Goal: Transaction & Acquisition: Purchase product/service

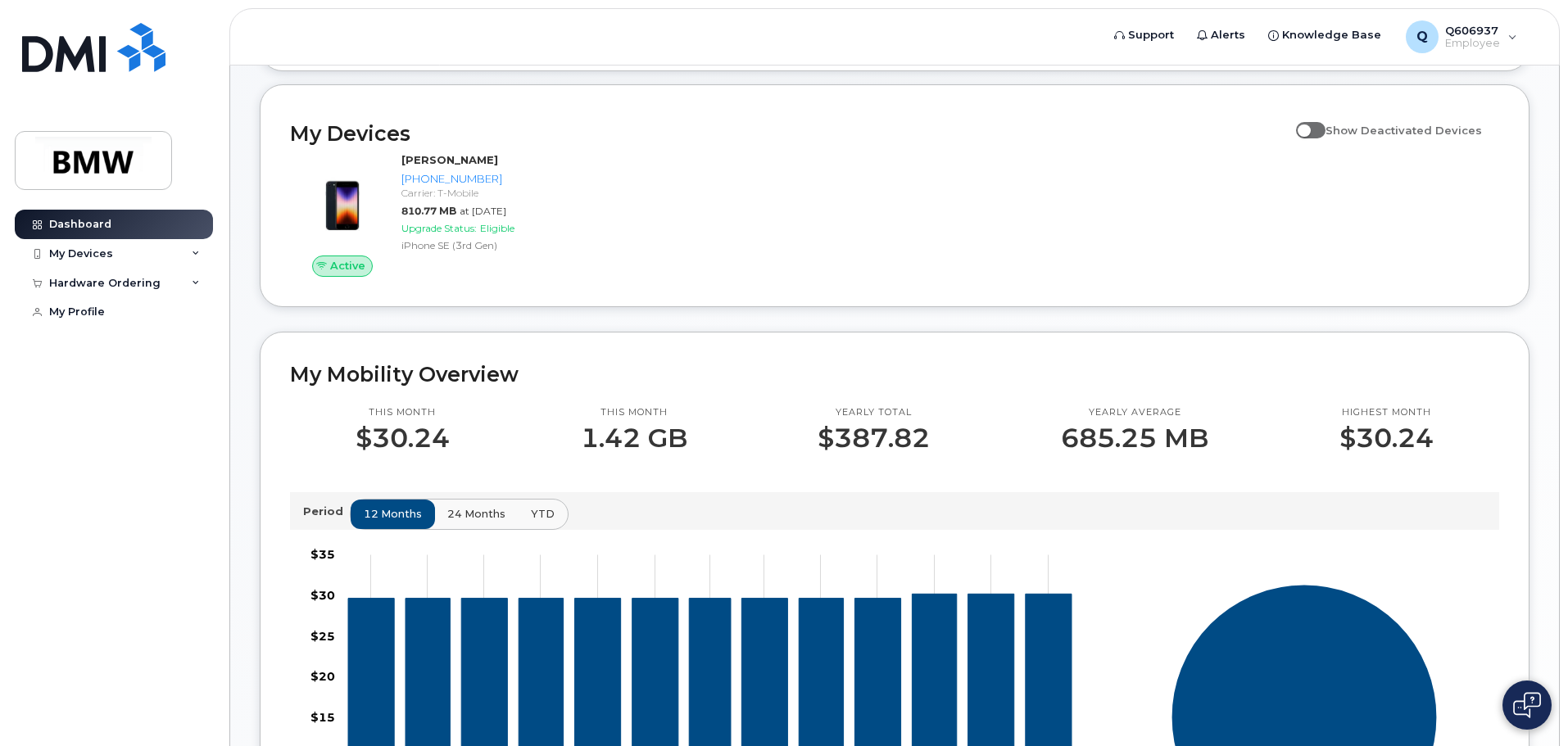
scroll to position [245, 0]
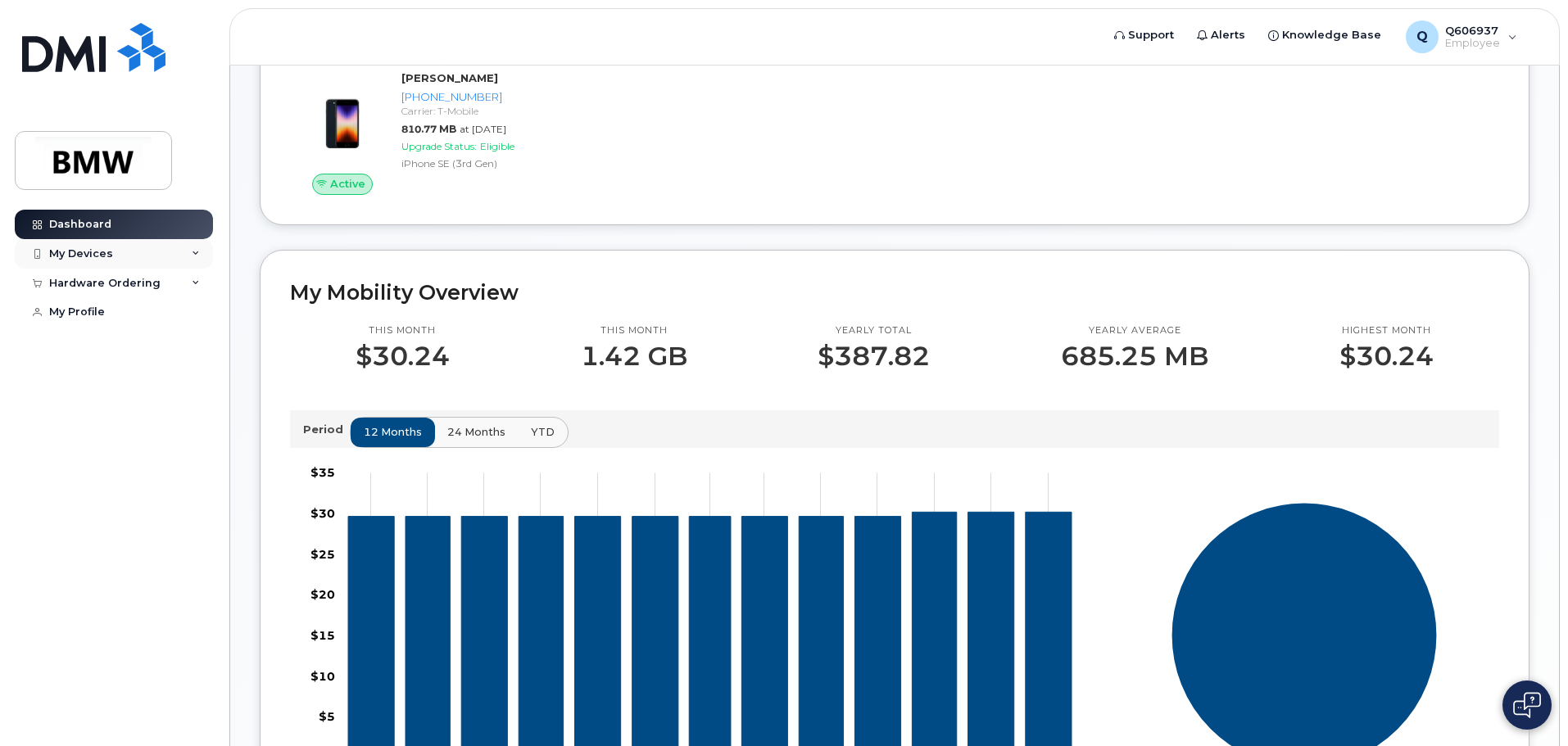
click at [177, 252] on div "My Devices" at bounding box center [113, 253] width 198 height 30
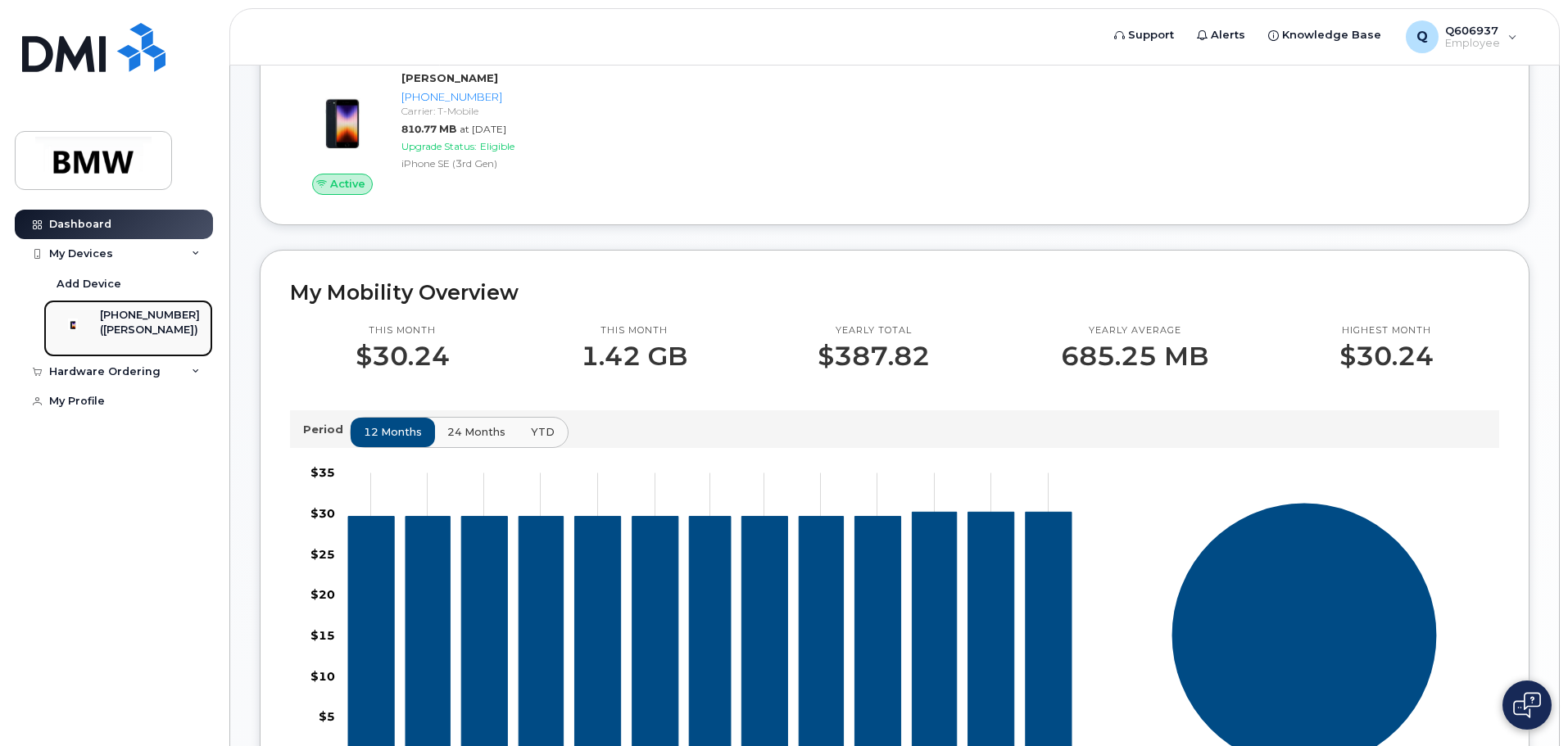
click at [137, 317] on div "[PHONE_NUMBER]" at bounding box center [149, 315] width 100 height 14
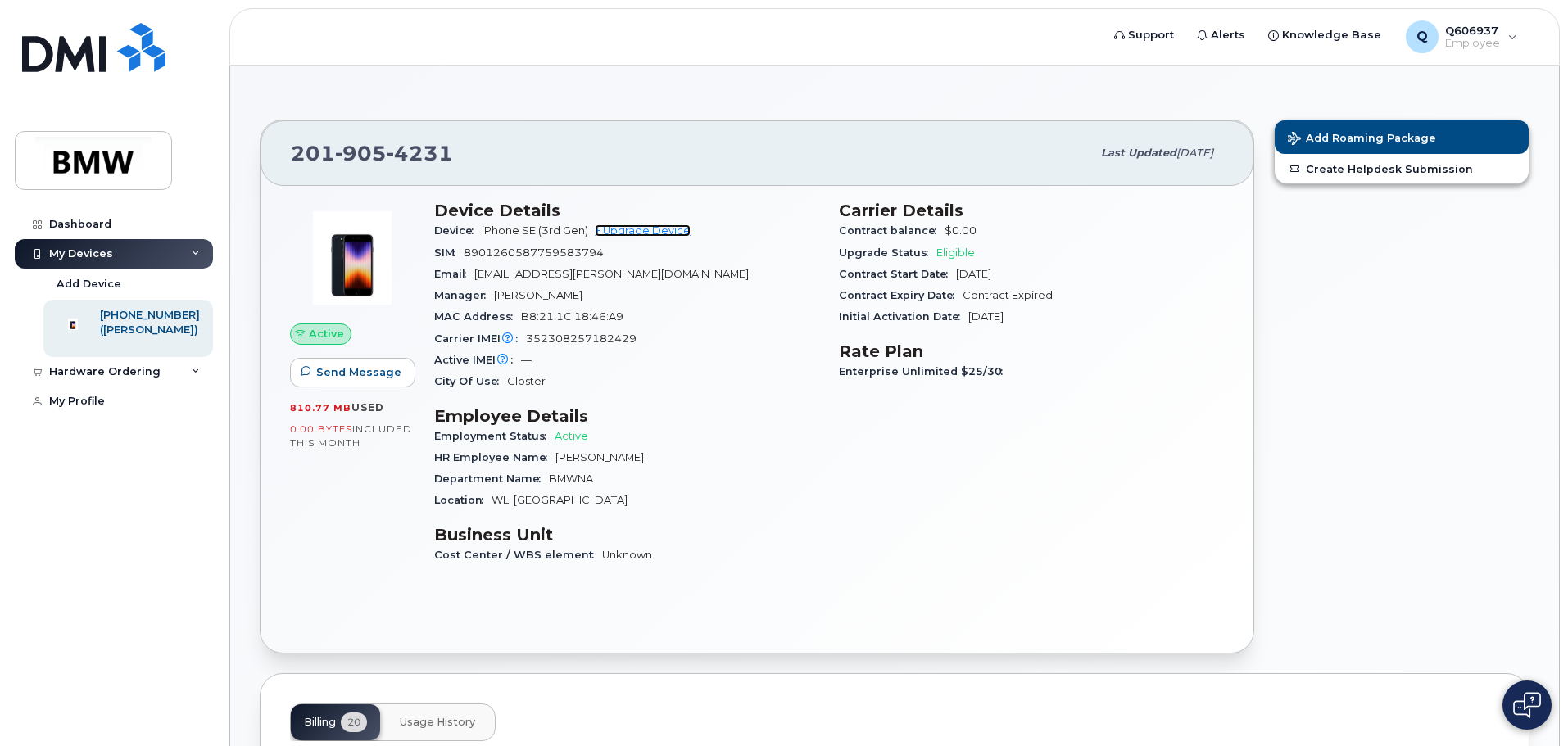
click at [664, 231] on link "+ Upgrade Device" at bounding box center [643, 231] width 96 height 13
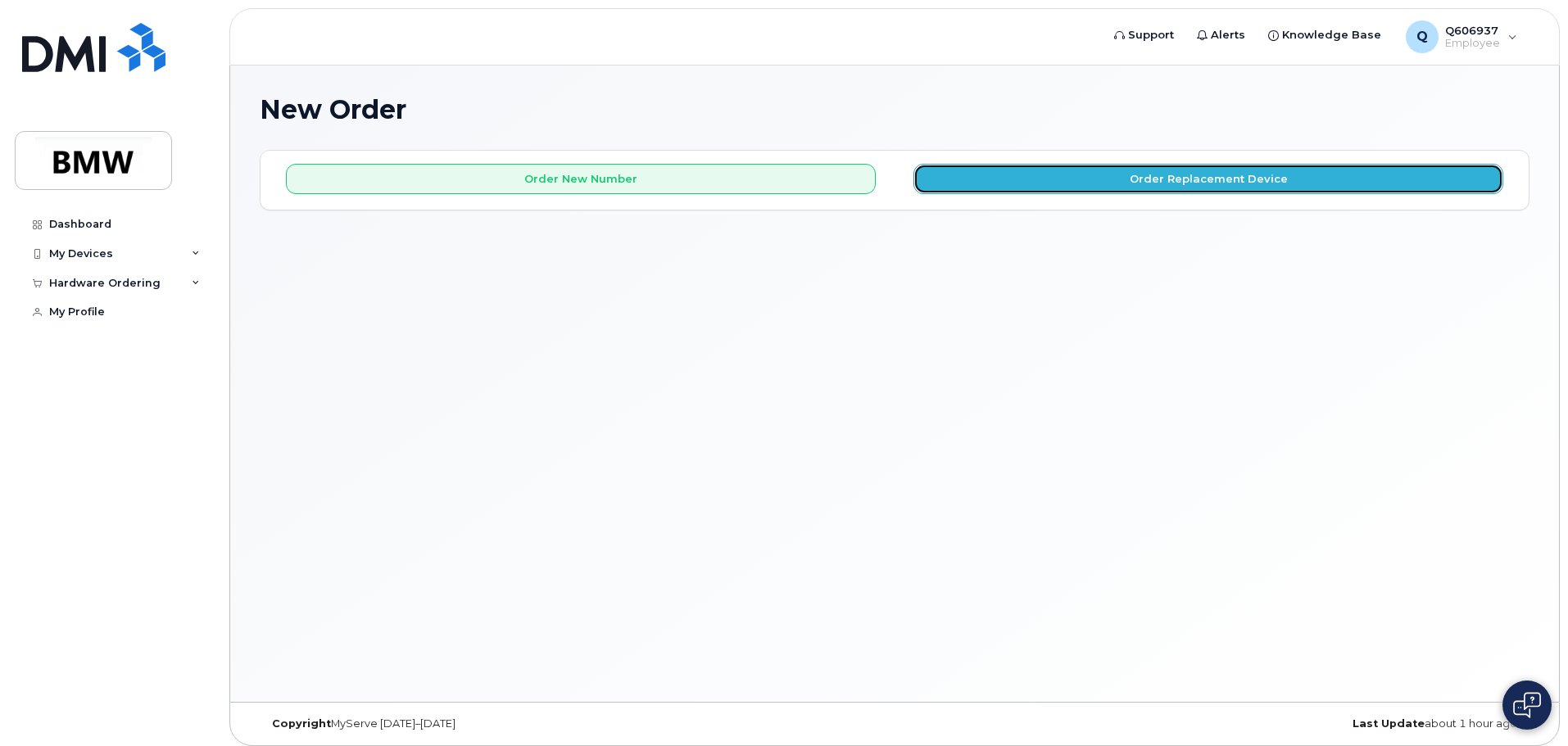
click at [993, 176] on button "Order Replacement Device" at bounding box center [1208, 178] width 589 height 30
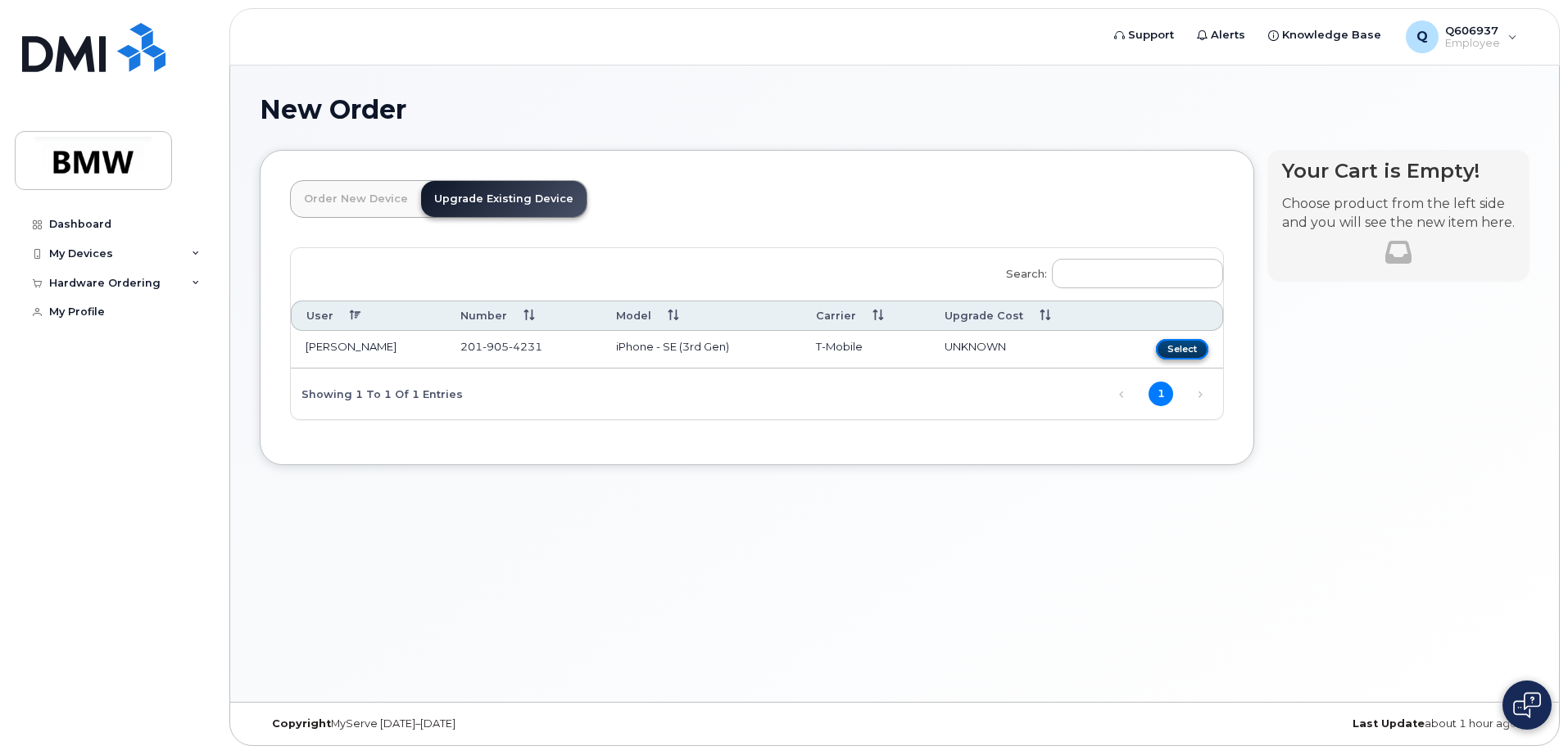
click at [1171, 356] on button "Select" at bounding box center [1181, 349] width 53 height 21
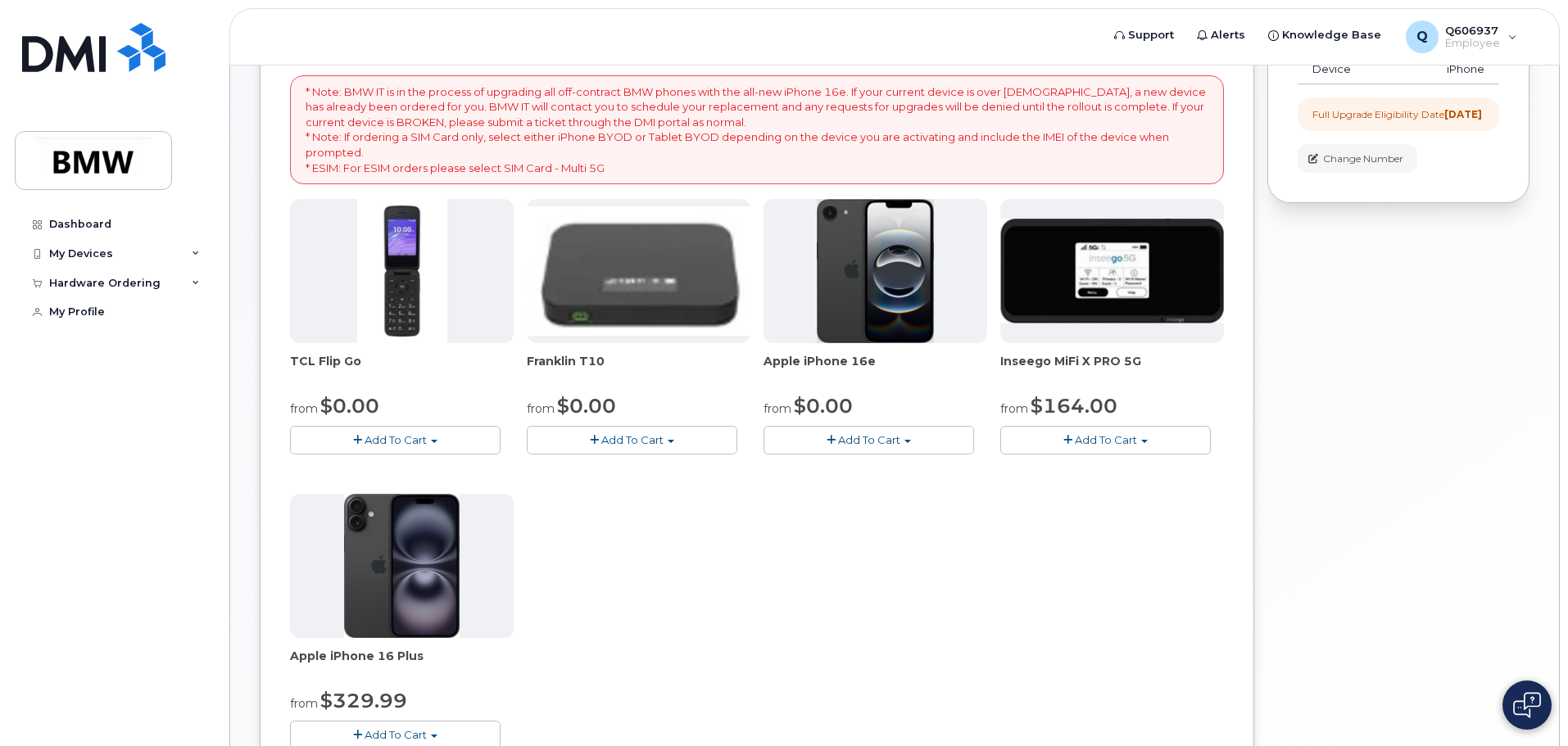
scroll to position [328, 0]
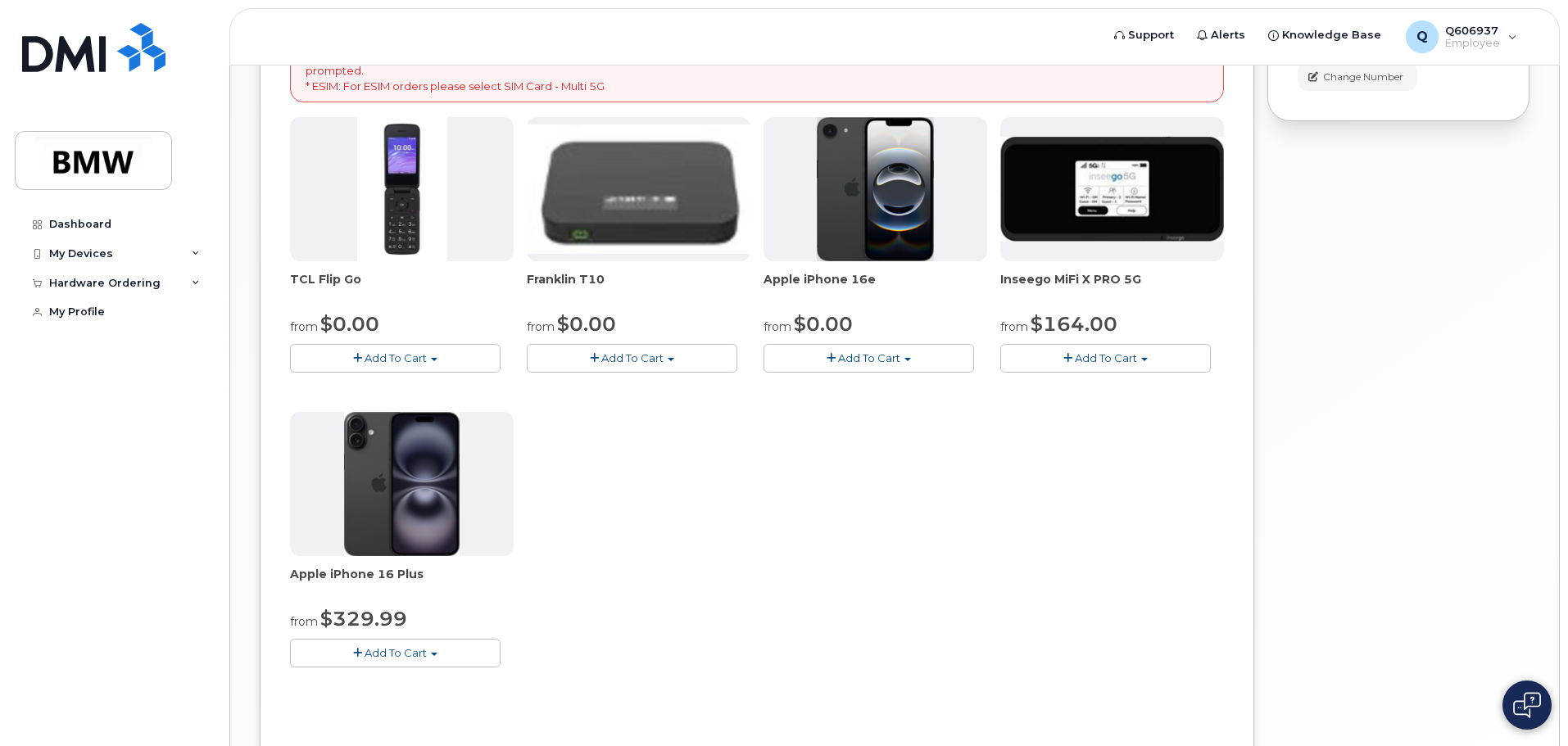
click at [873, 352] on span "Add To Cart" at bounding box center [868, 358] width 62 height 13
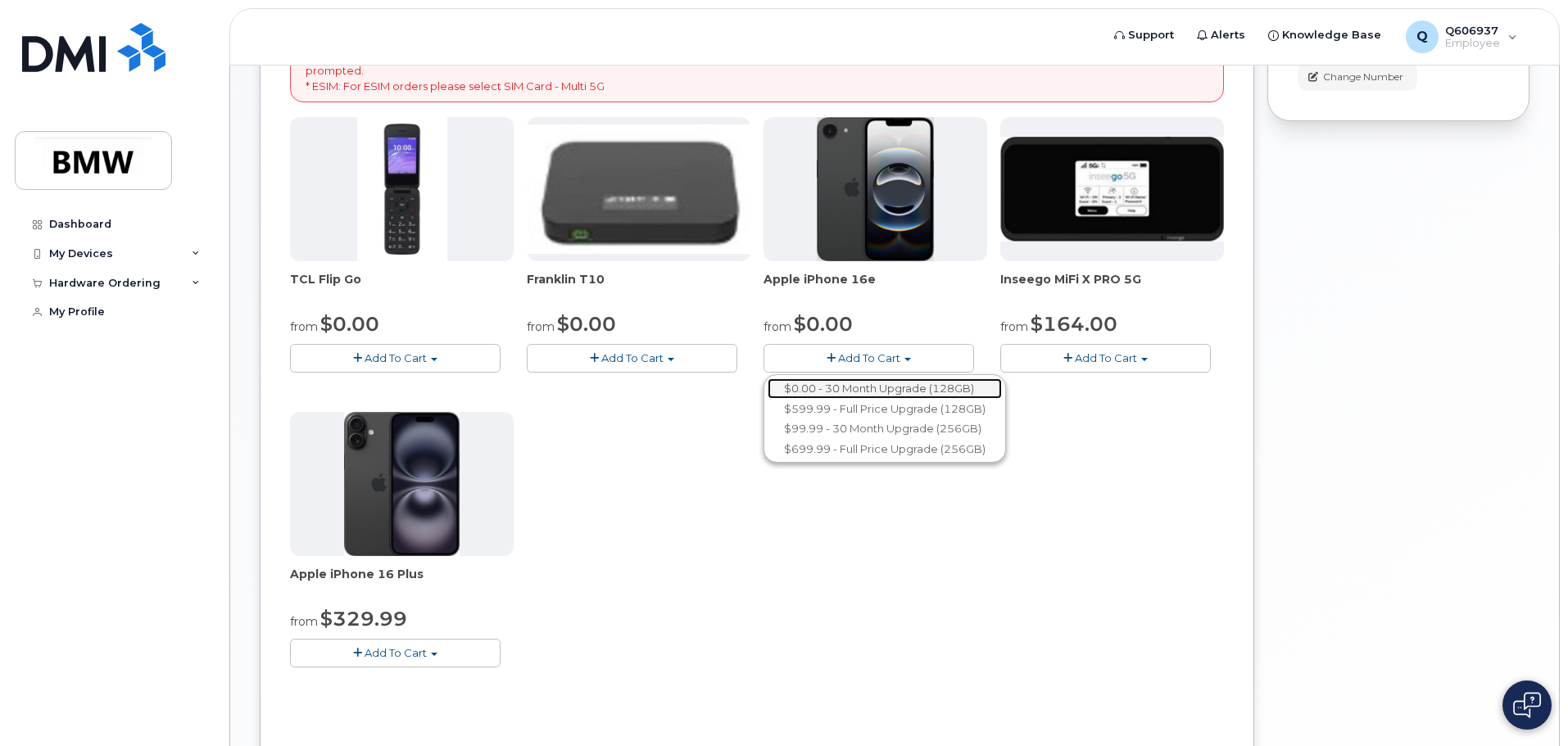
click at [887, 387] on link "$0.00 - 30 Month Upgrade (128GB)" at bounding box center [884, 388] width 234 height 21
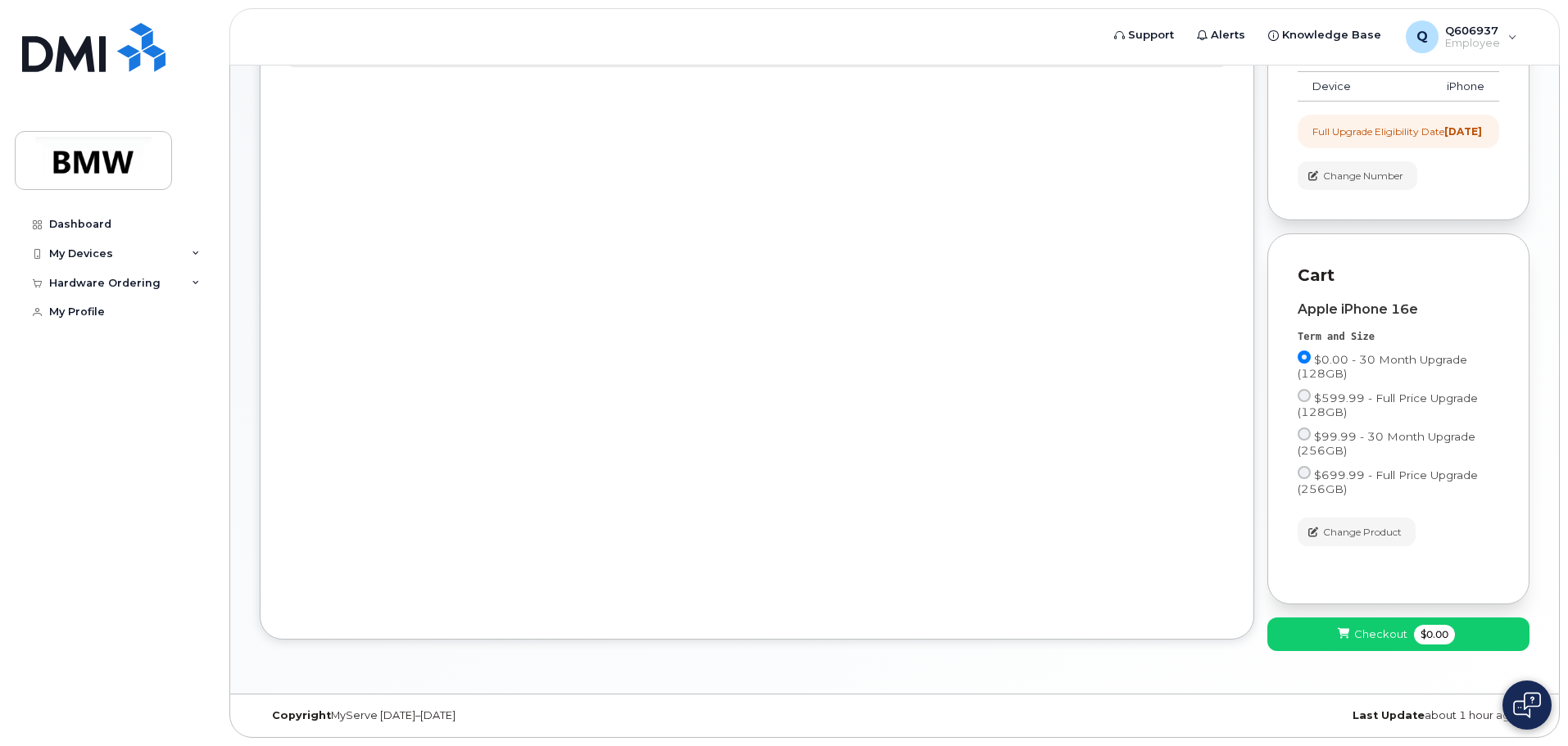
scroll to position [243, 0]
click at [1353, 629] on span "Checkout" at bounding box center [1380, 634] width 53 height 15
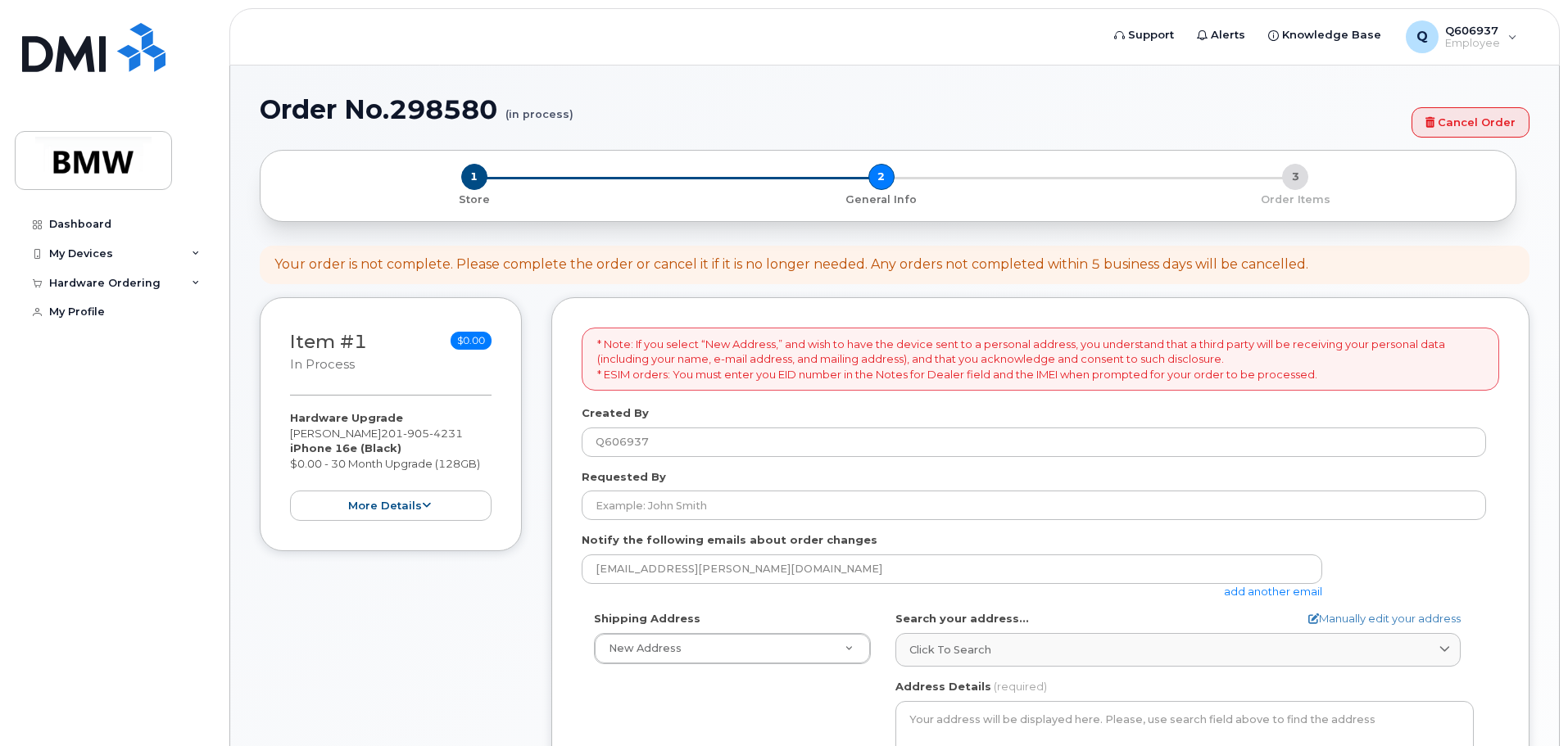
select select
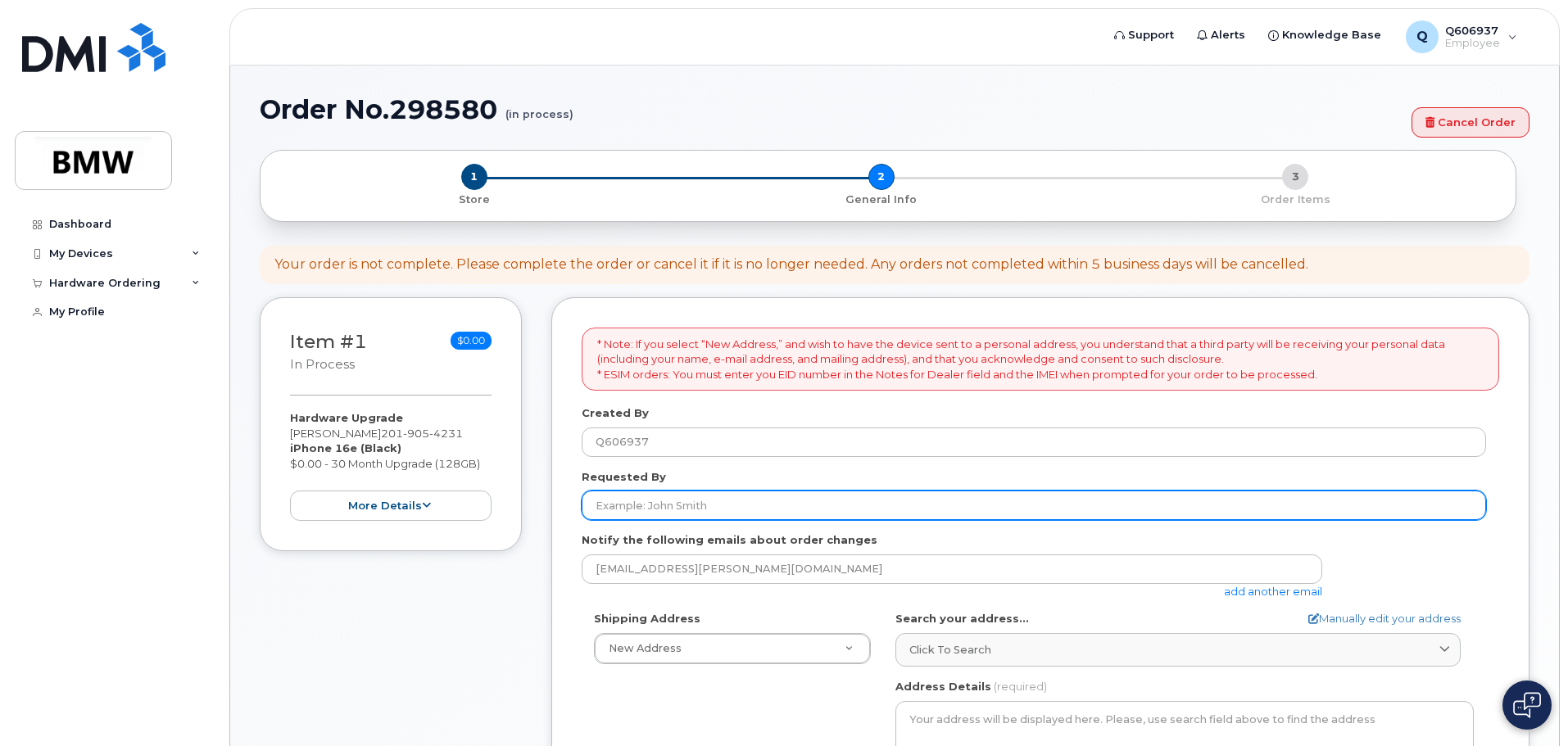
click at [674, 499] on input "Requested By" at bounding box center [1033, 505] width 904 height 30
type input "l"
type input "[PERSON_NAME]"
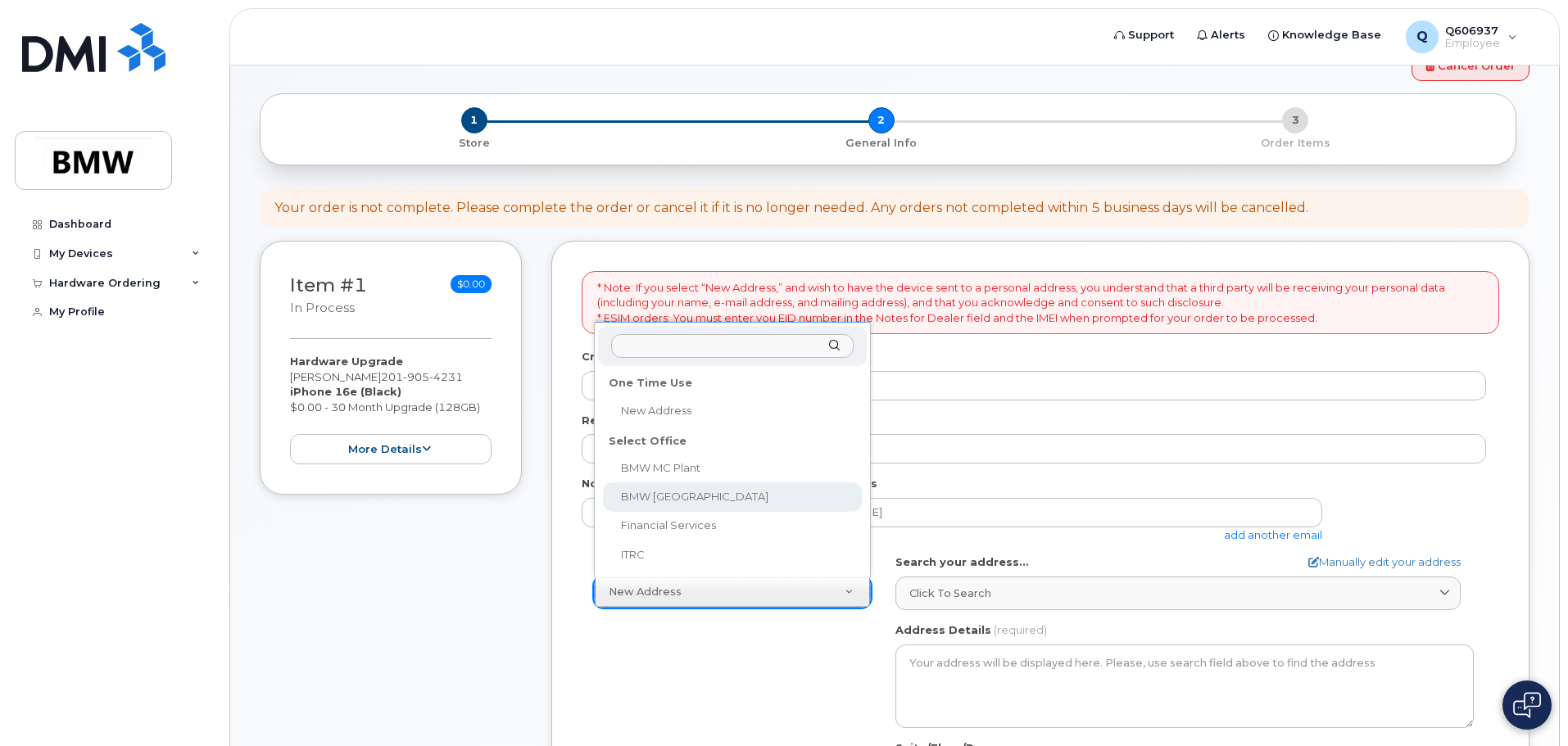
scroll to position [81, 0]
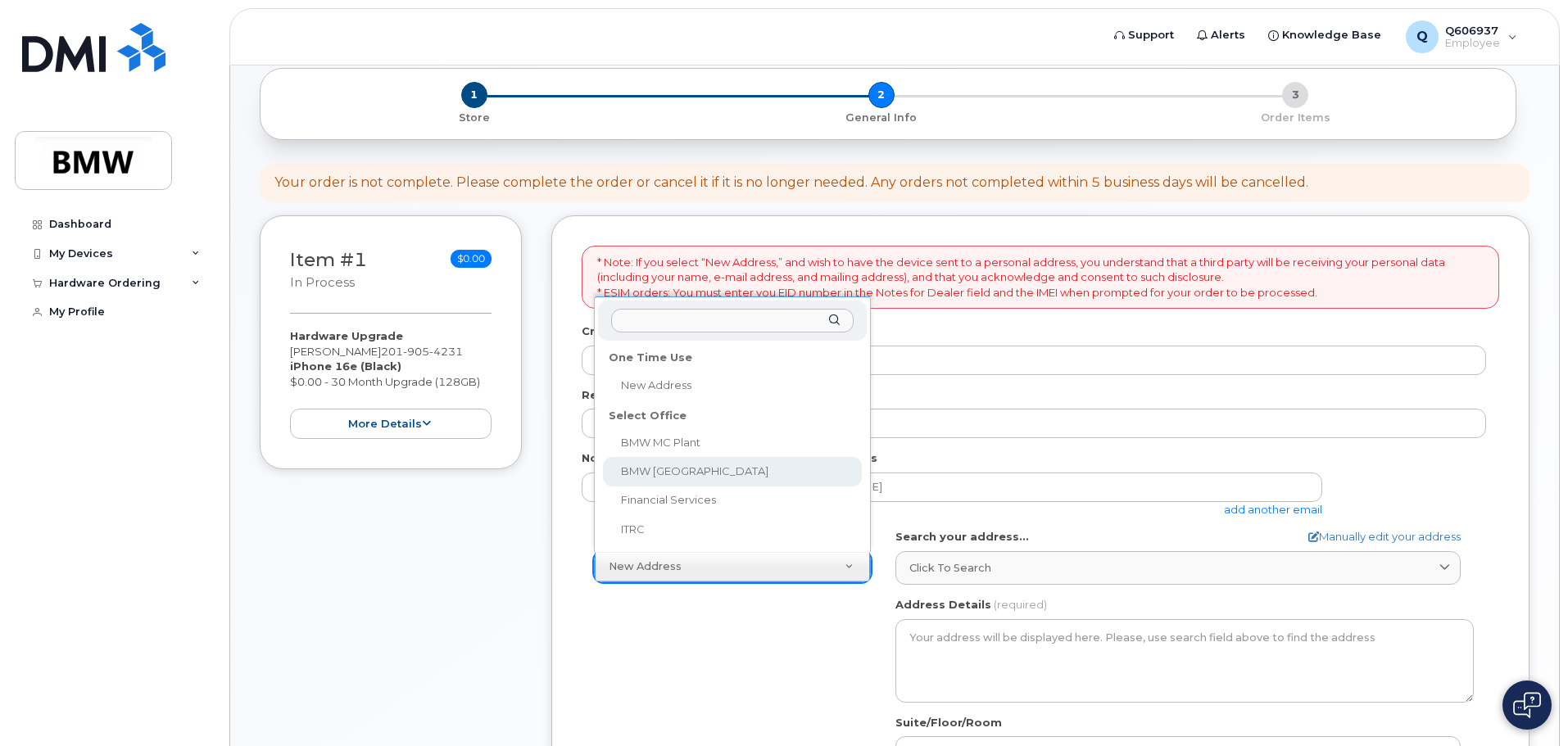
select select
type textarea "200 BMW Drive Woodcliff Lake NJ 07677 Woodcliff Lake New Jersey 07677"
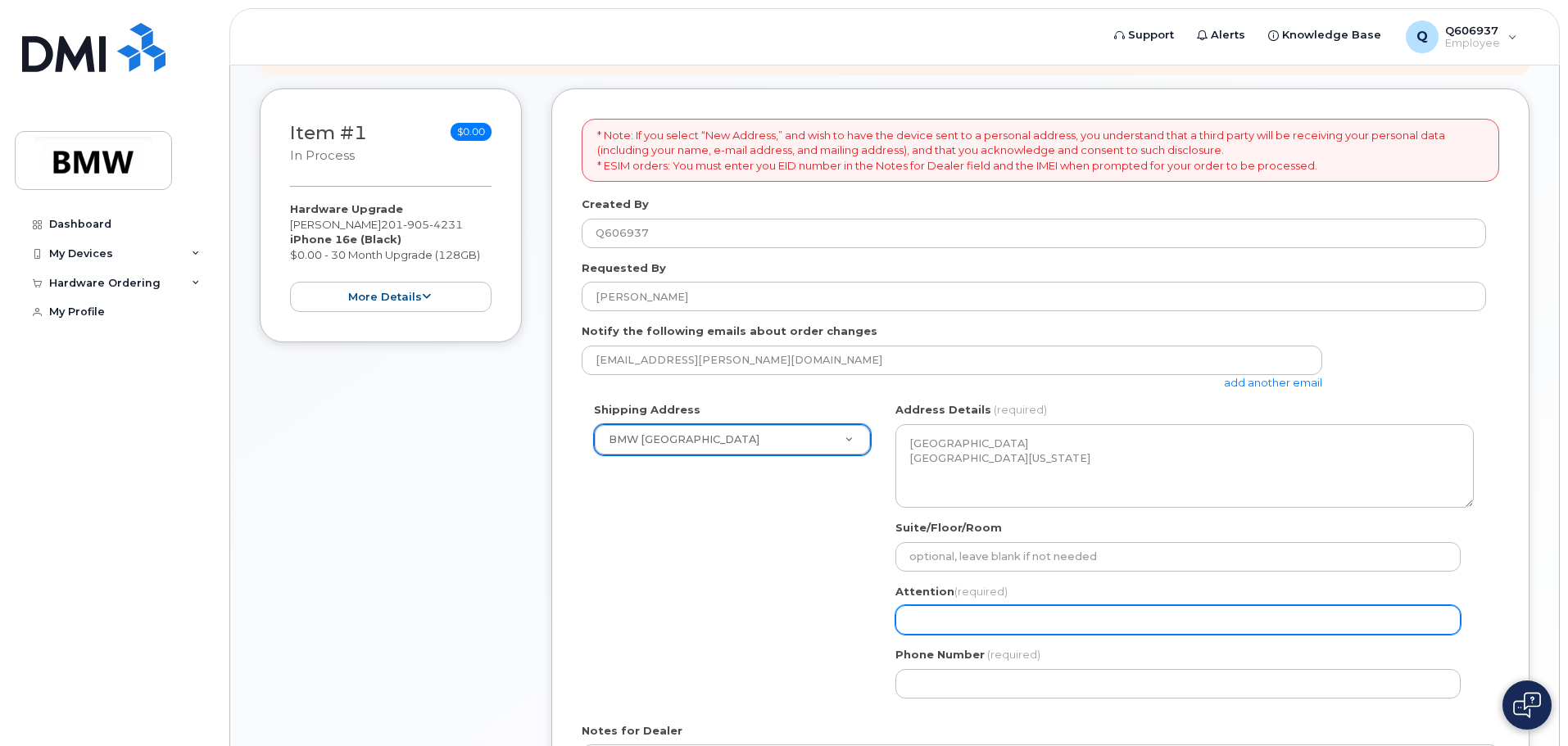
scroll to position [245, 0]
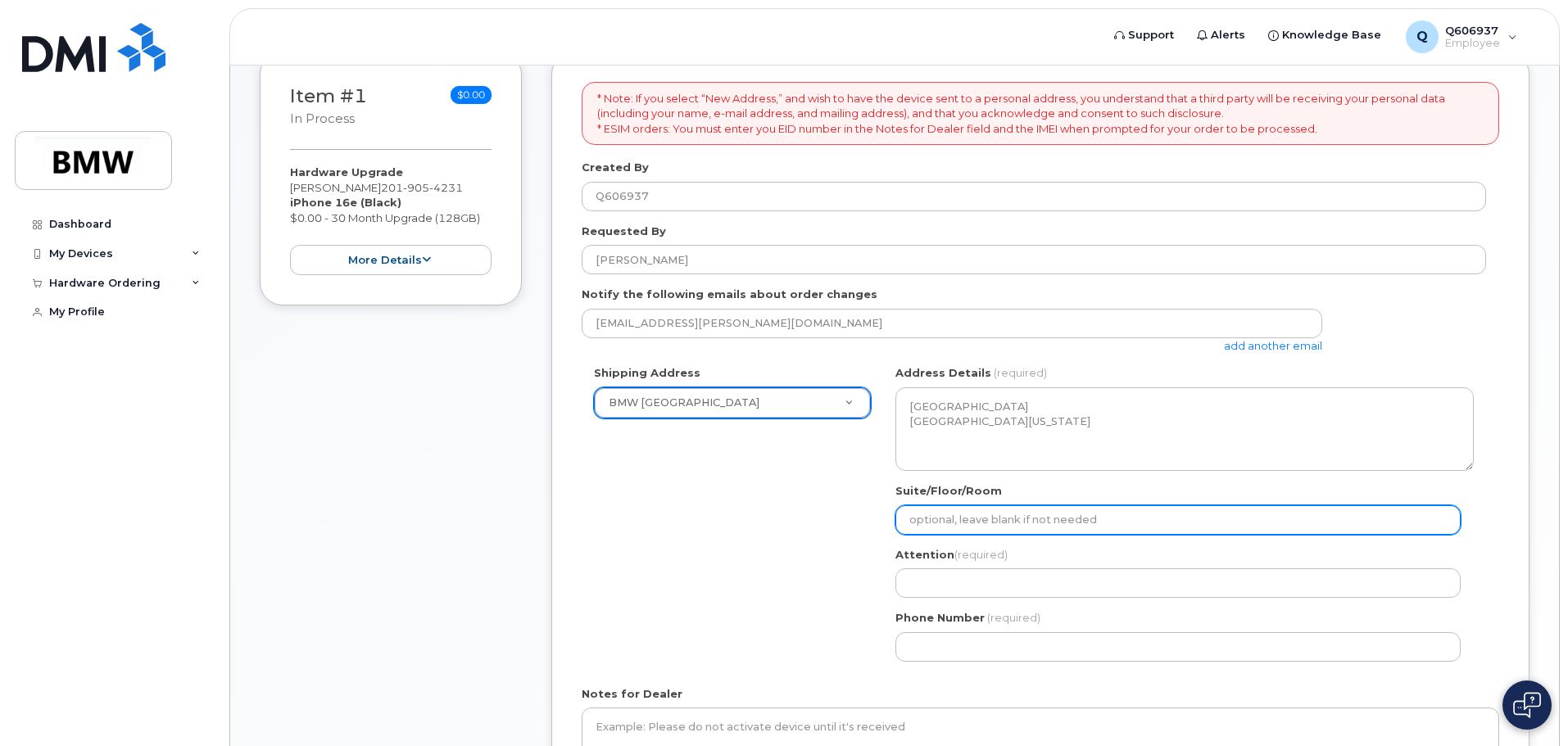
click at [1051, 527] on input "Suite/Floor/Room" at bounding box center [1178, 520] width 565 height 30
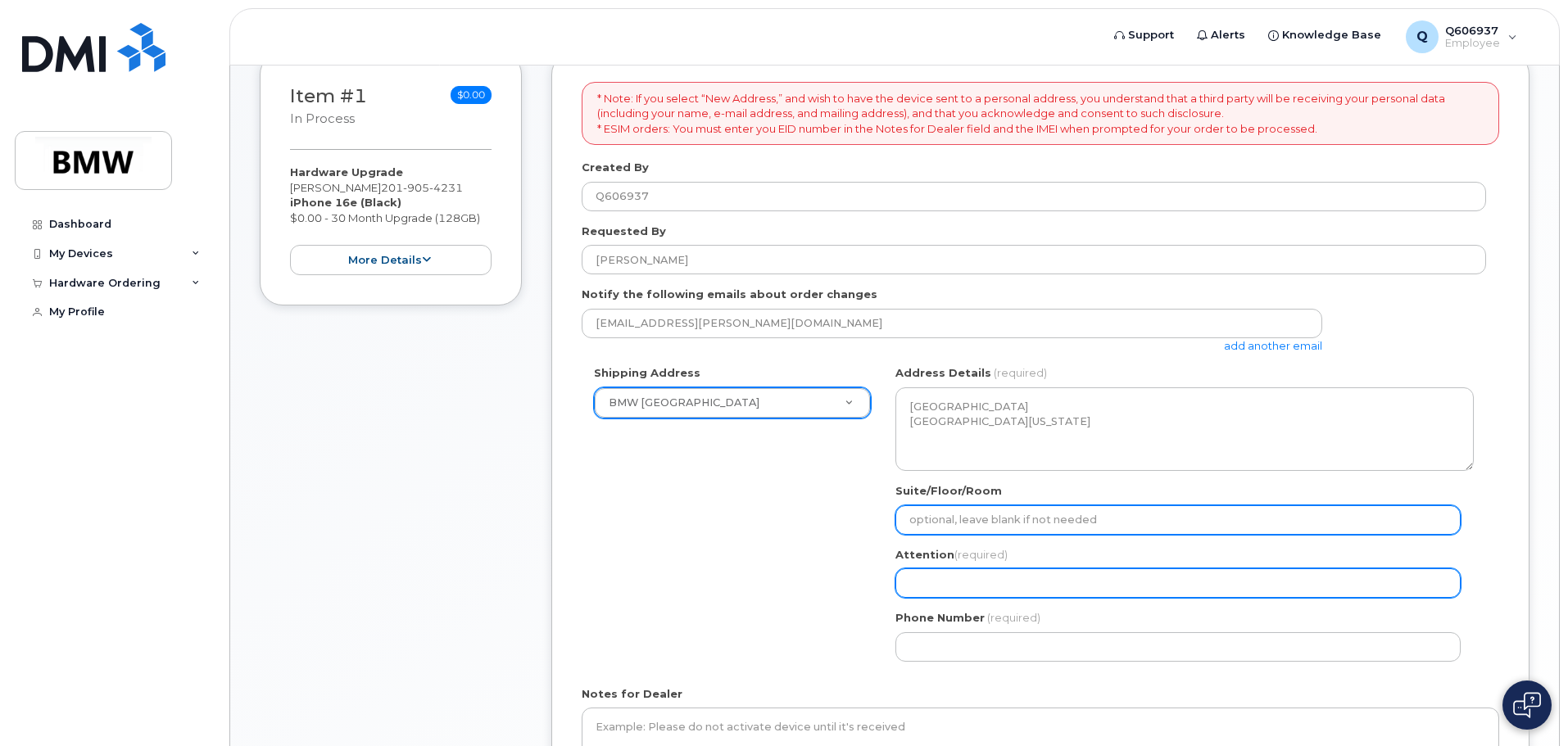
select select
type input "M"
select select
type input "MI"
select select
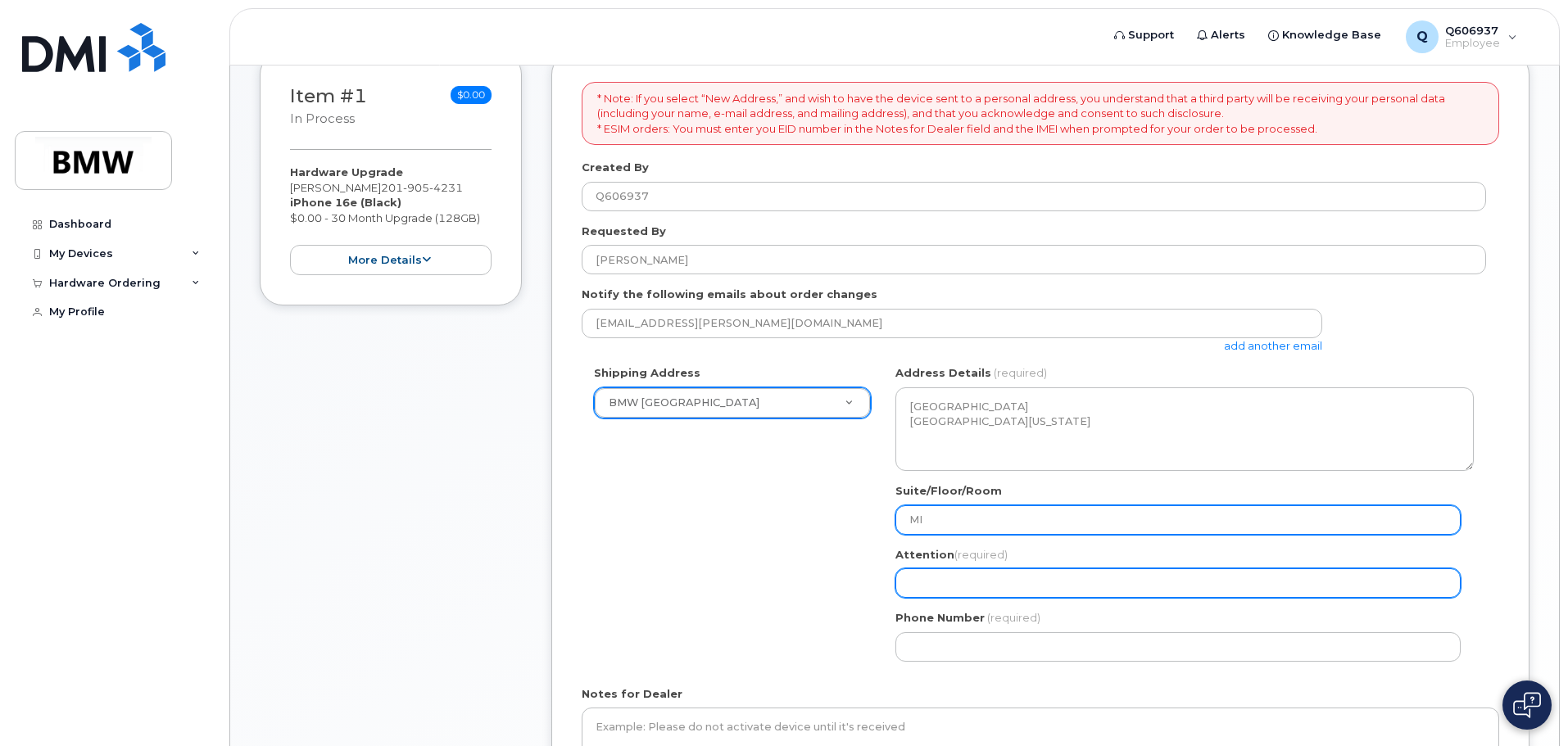
type input "MIN"
select select
type input "MINI"
select select
type input "MINI A"
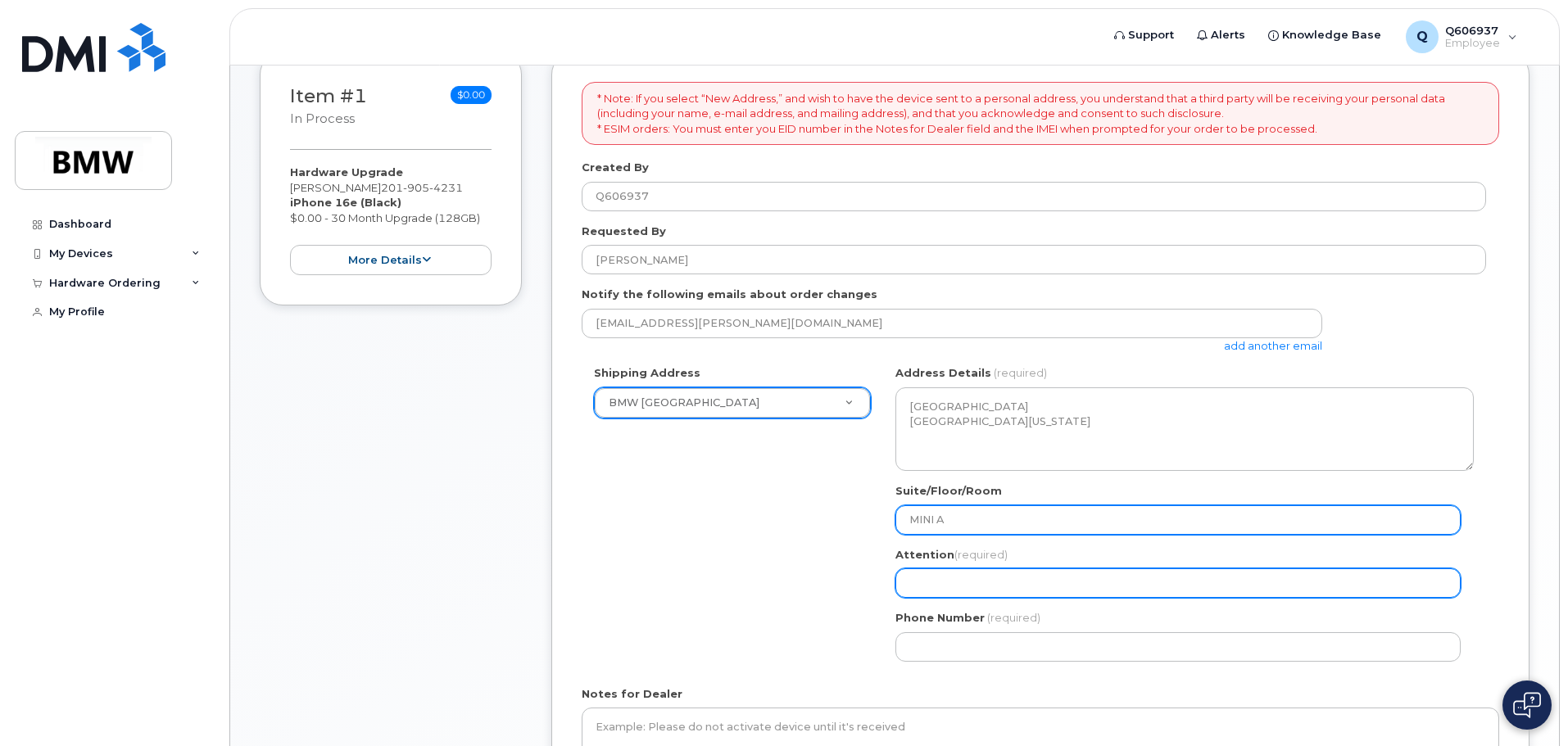
select select
type input "MINI Ar"
select select
type input "MINI Are"
select select
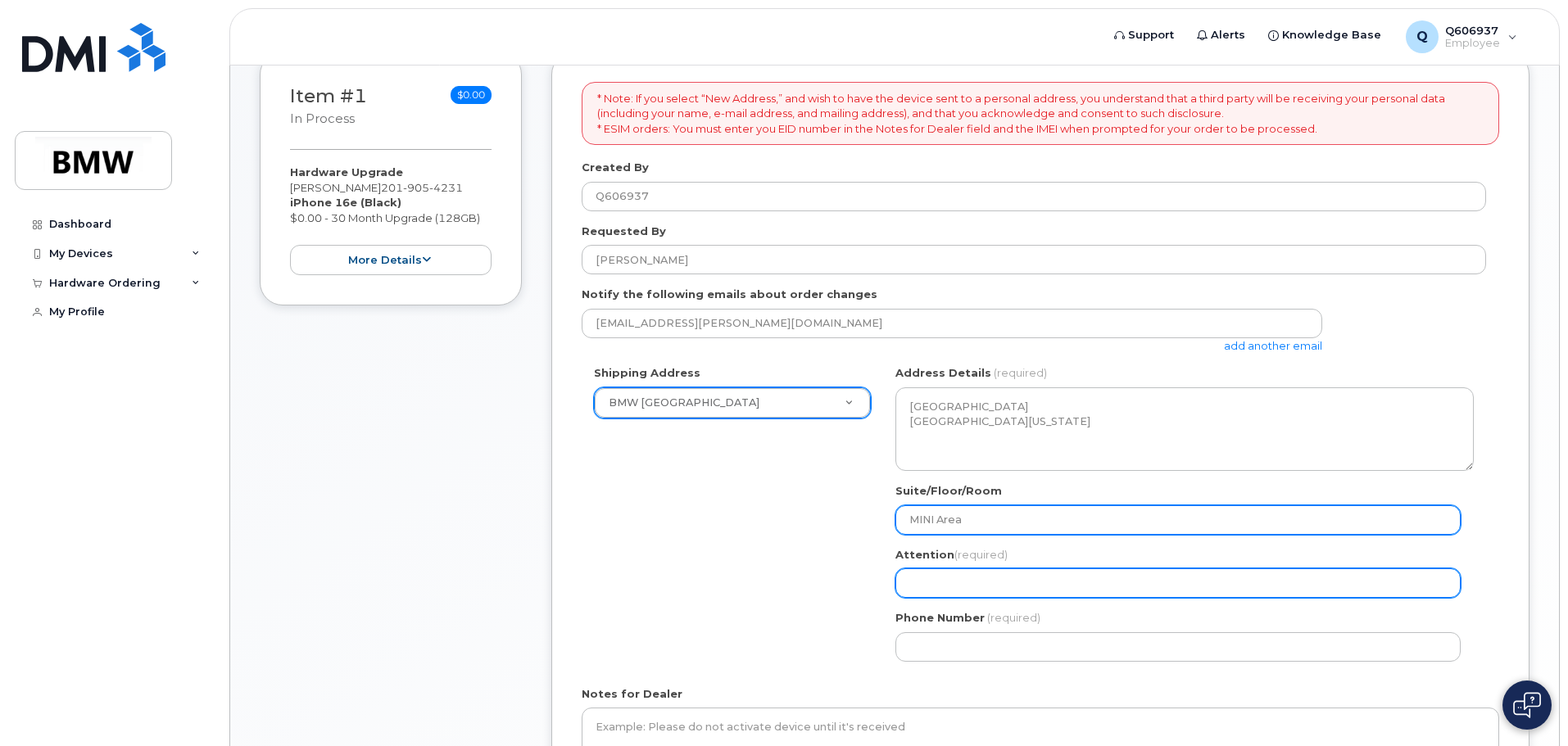
type input "MINI Area"
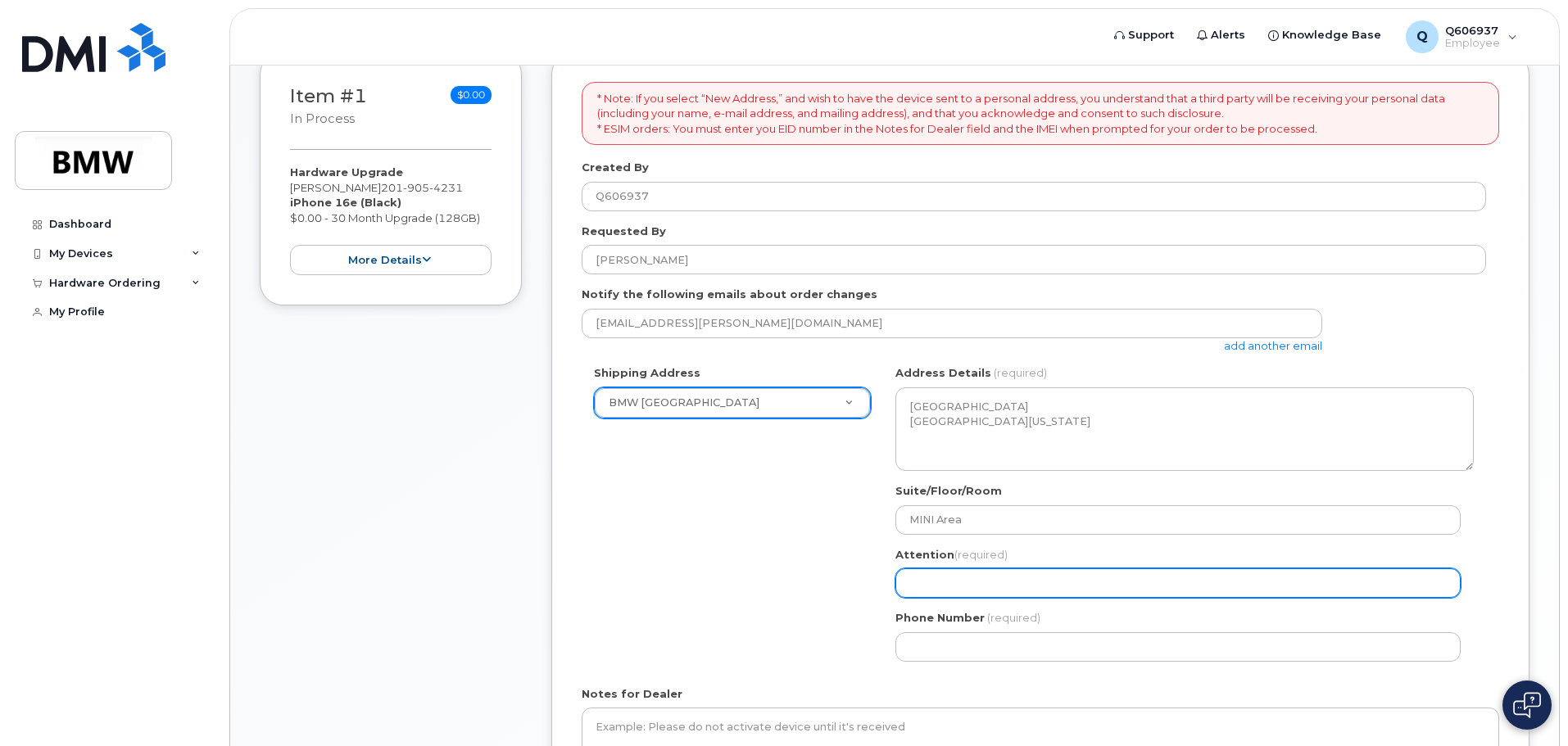
click at [1254, 583] on input "Attention (required)" at bounding box center [1178, 583] width 565 height 30
select select
type input "L"
select select
type input "Lu"
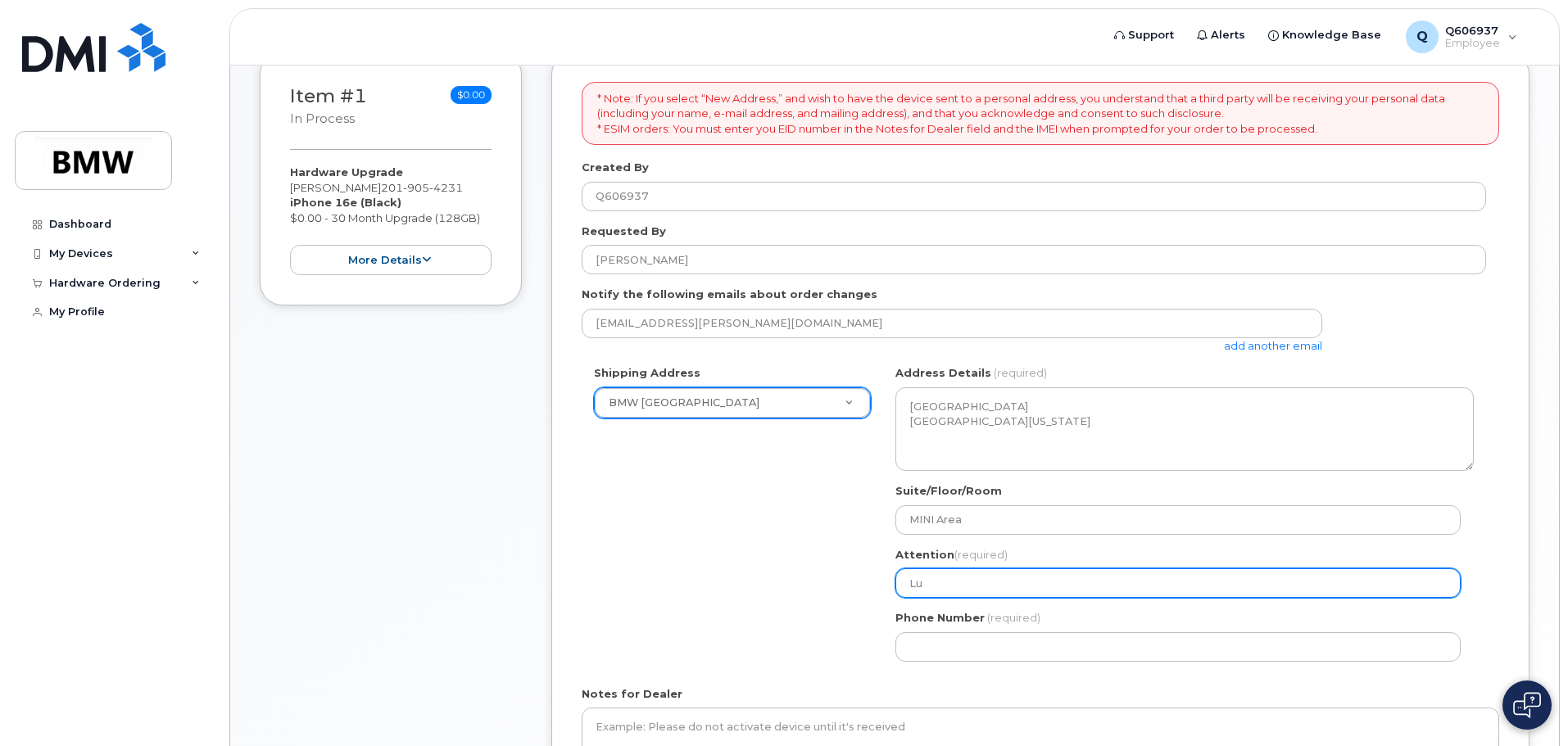
select select
type input "Luk"
select select
type input "Luke"
select select
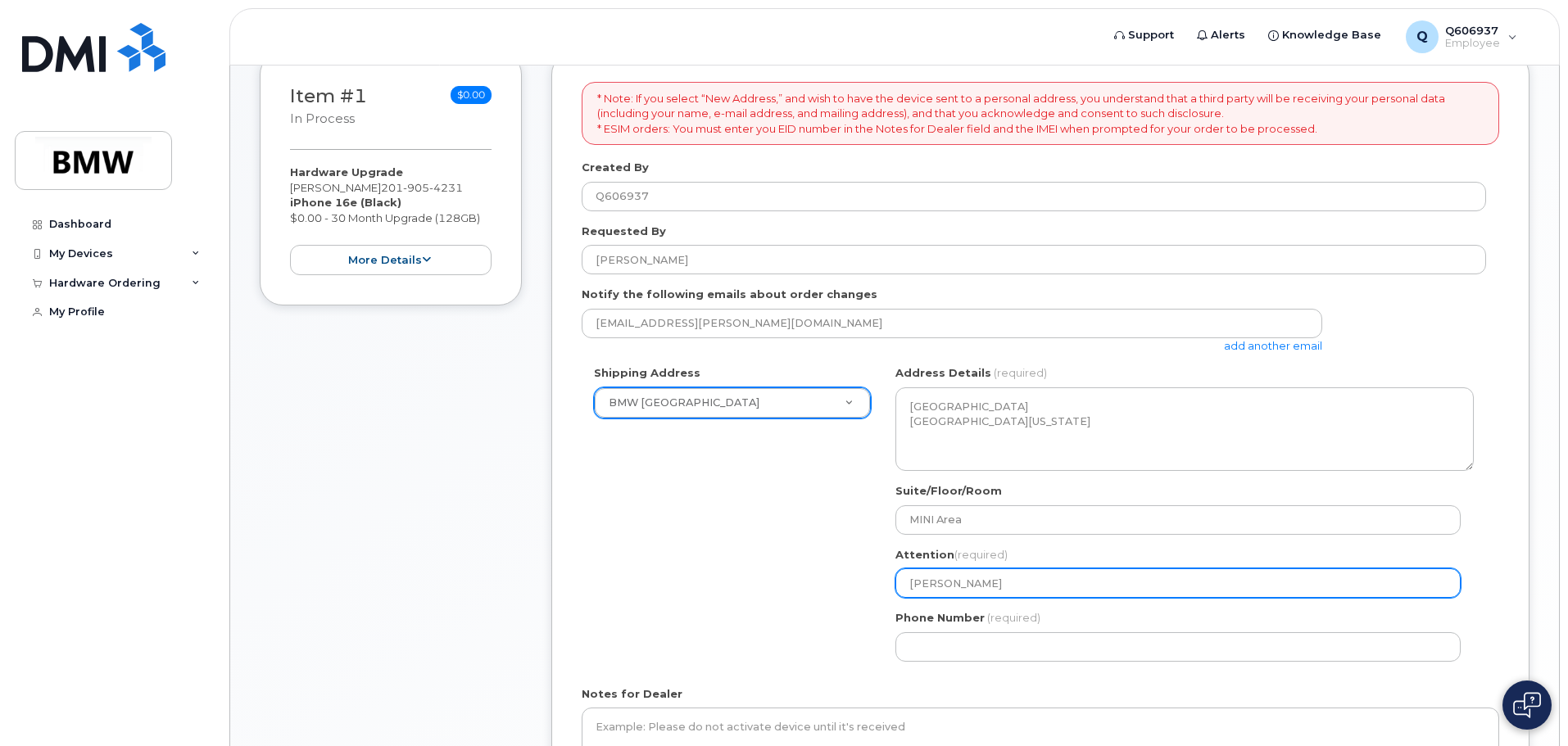
type input "Luke C"
select select
type input "Luke Ca"
select select
type input "Luke Car"
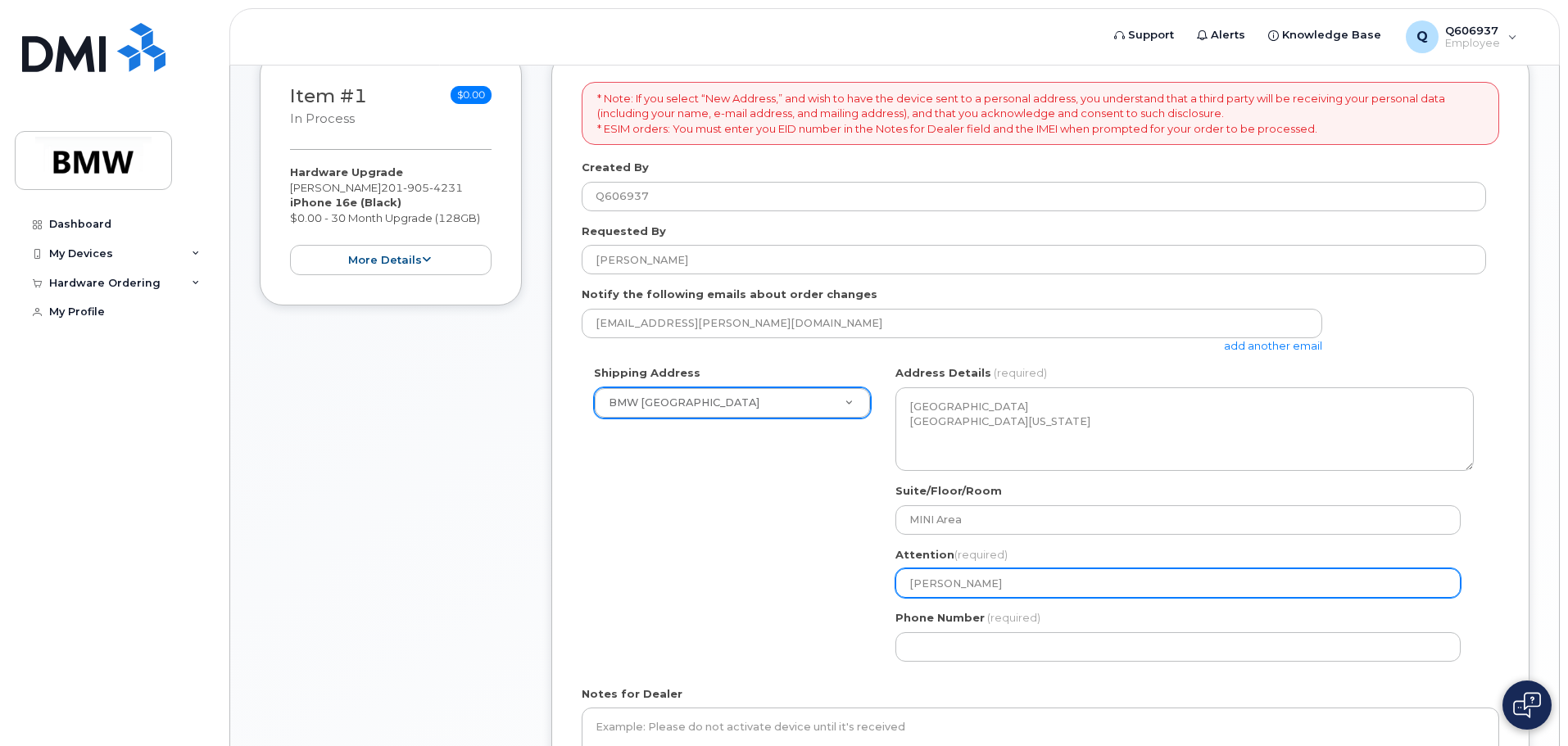
select select
type input "Luke Carl"
select select
type input "Luke Carle"
select select
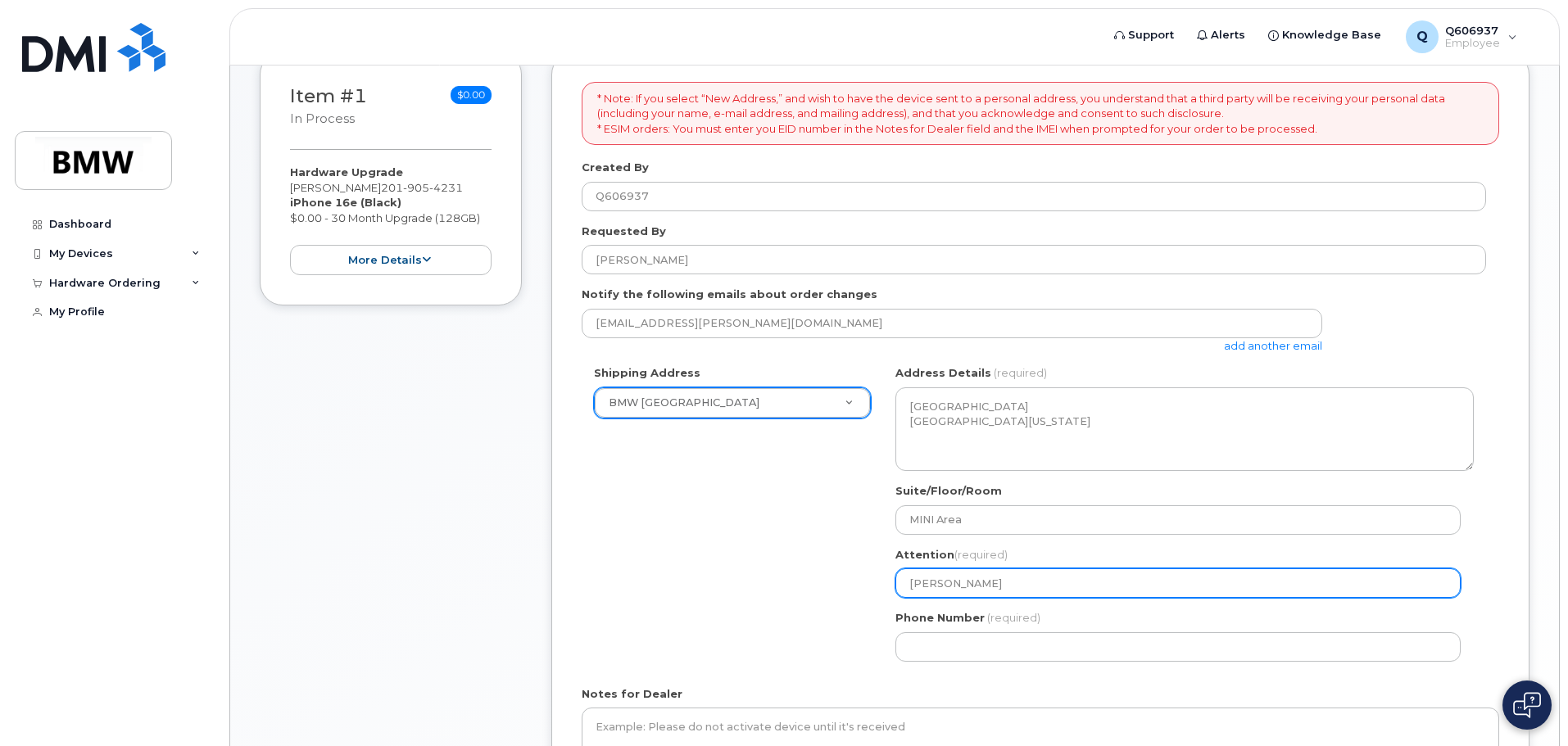
type input "Luke Carles"
select select
type input "Luke Carlesi"
select select
type input "Luke Carlesim"
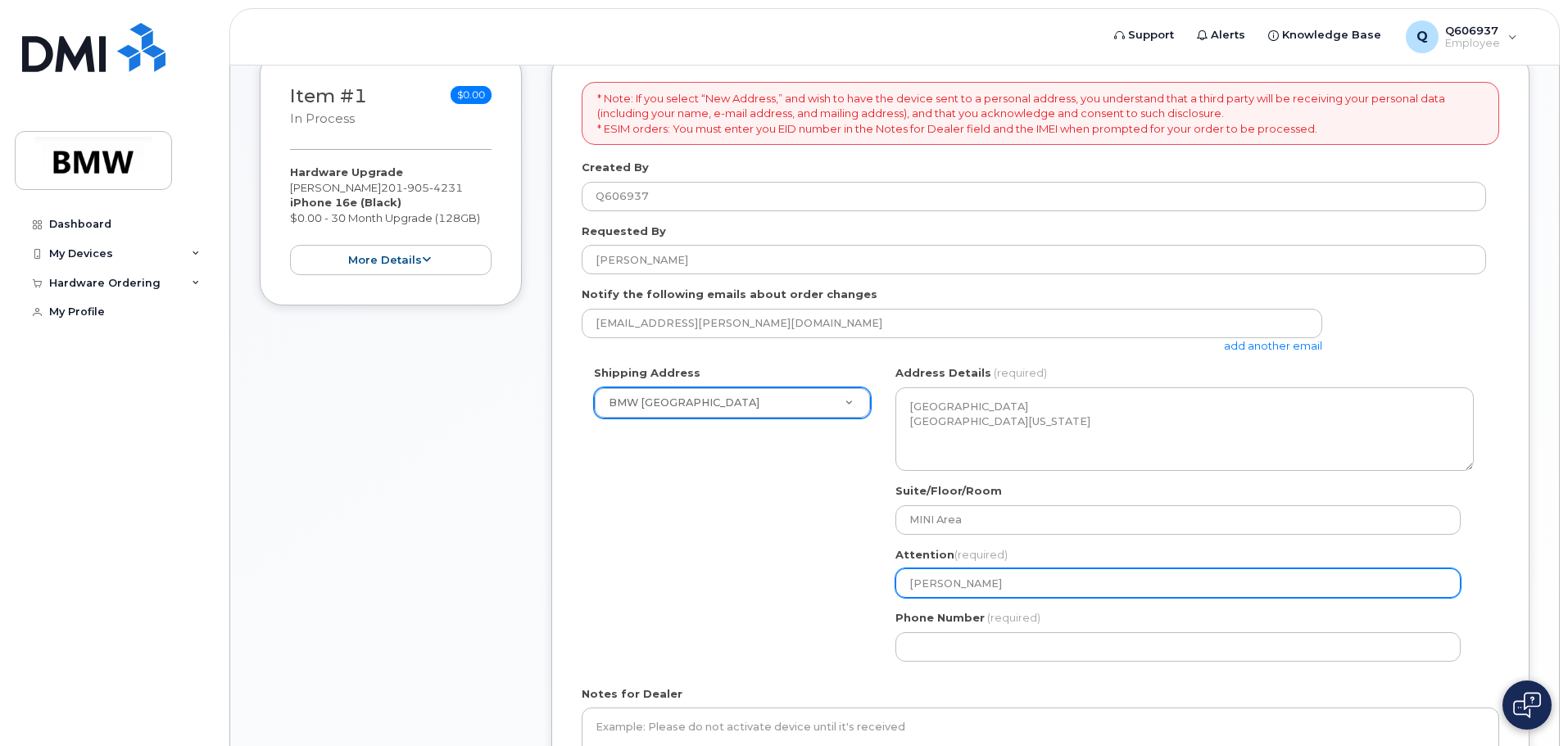
select select
type input "[PERSON_NAME]"
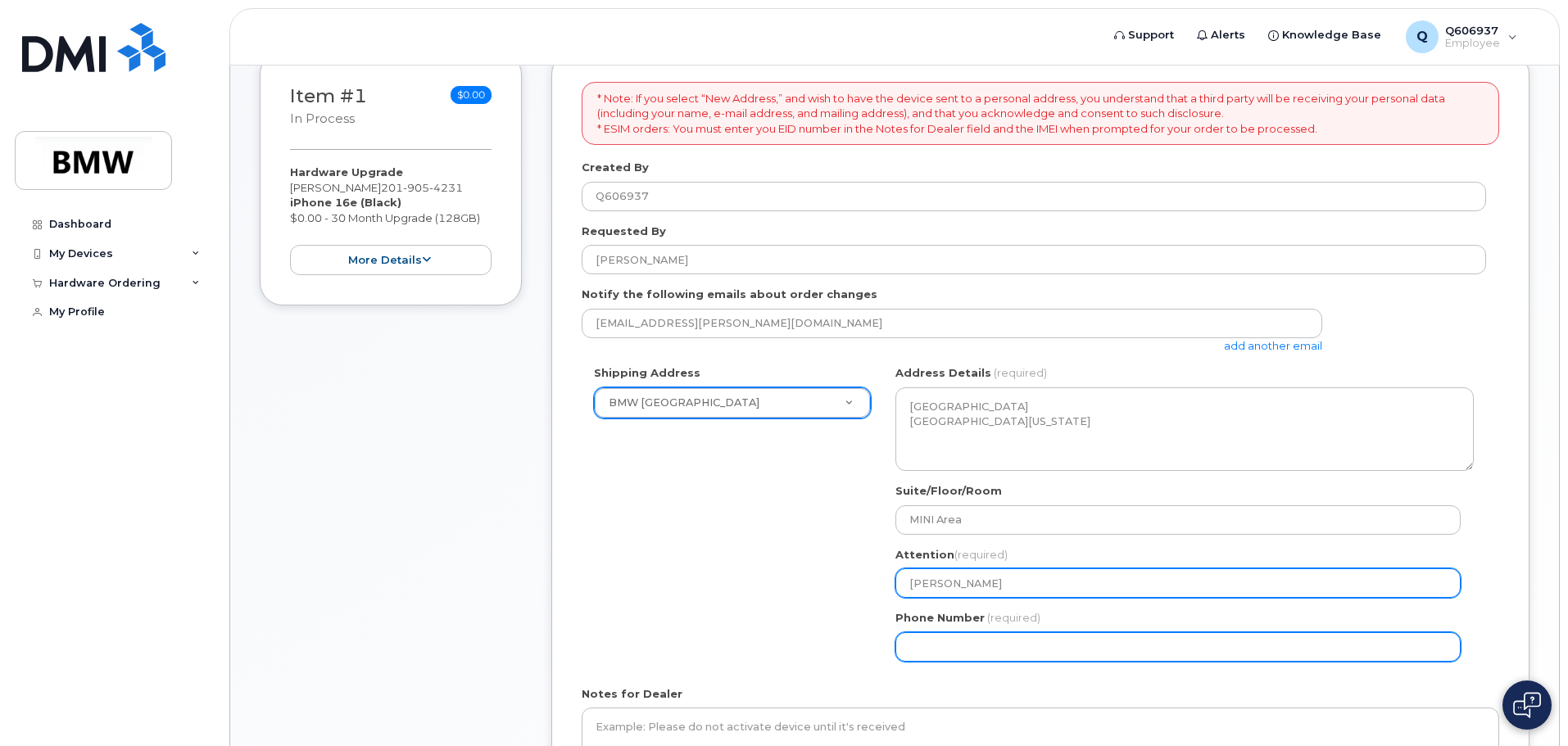
select select
type input "201"
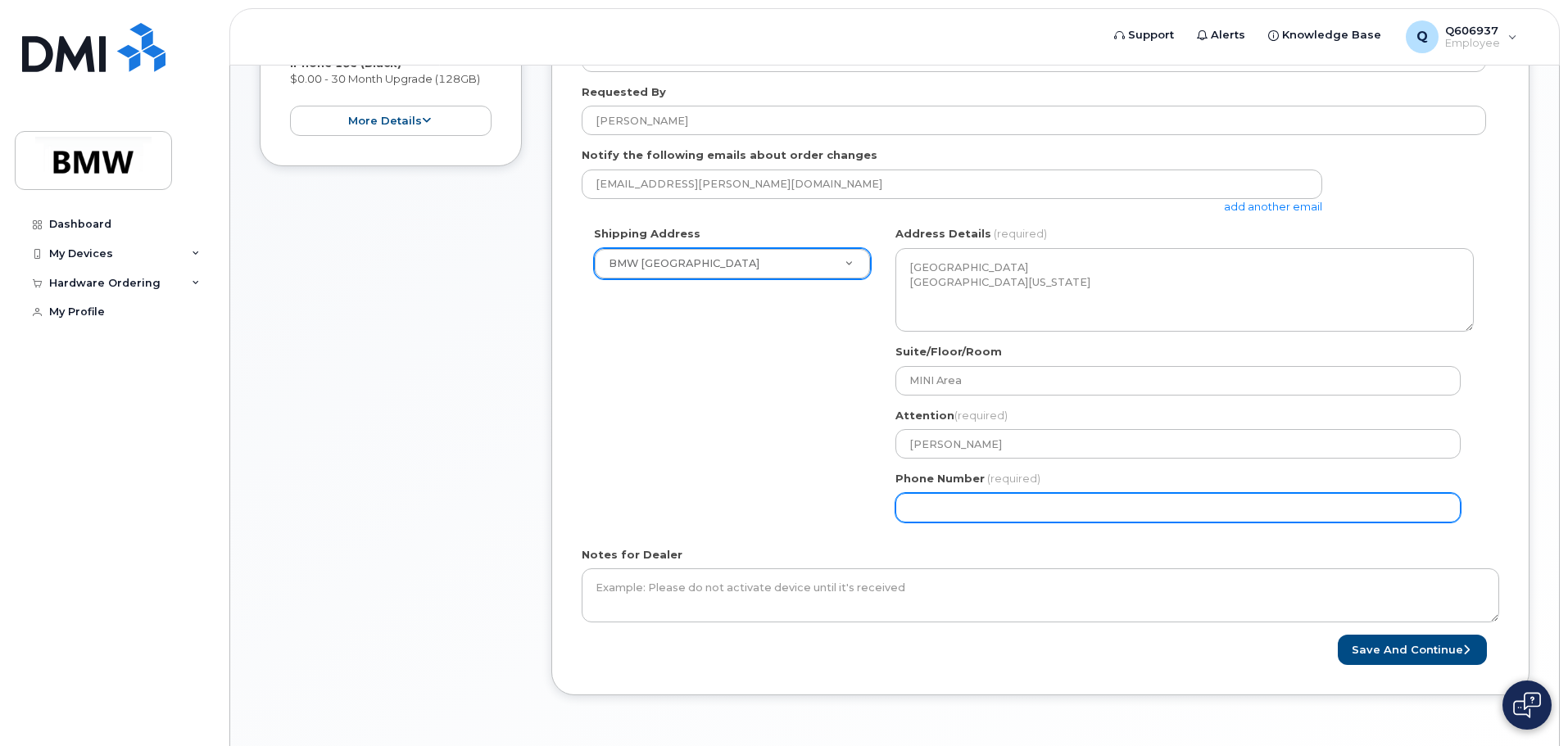
scroll to position [409, 0]
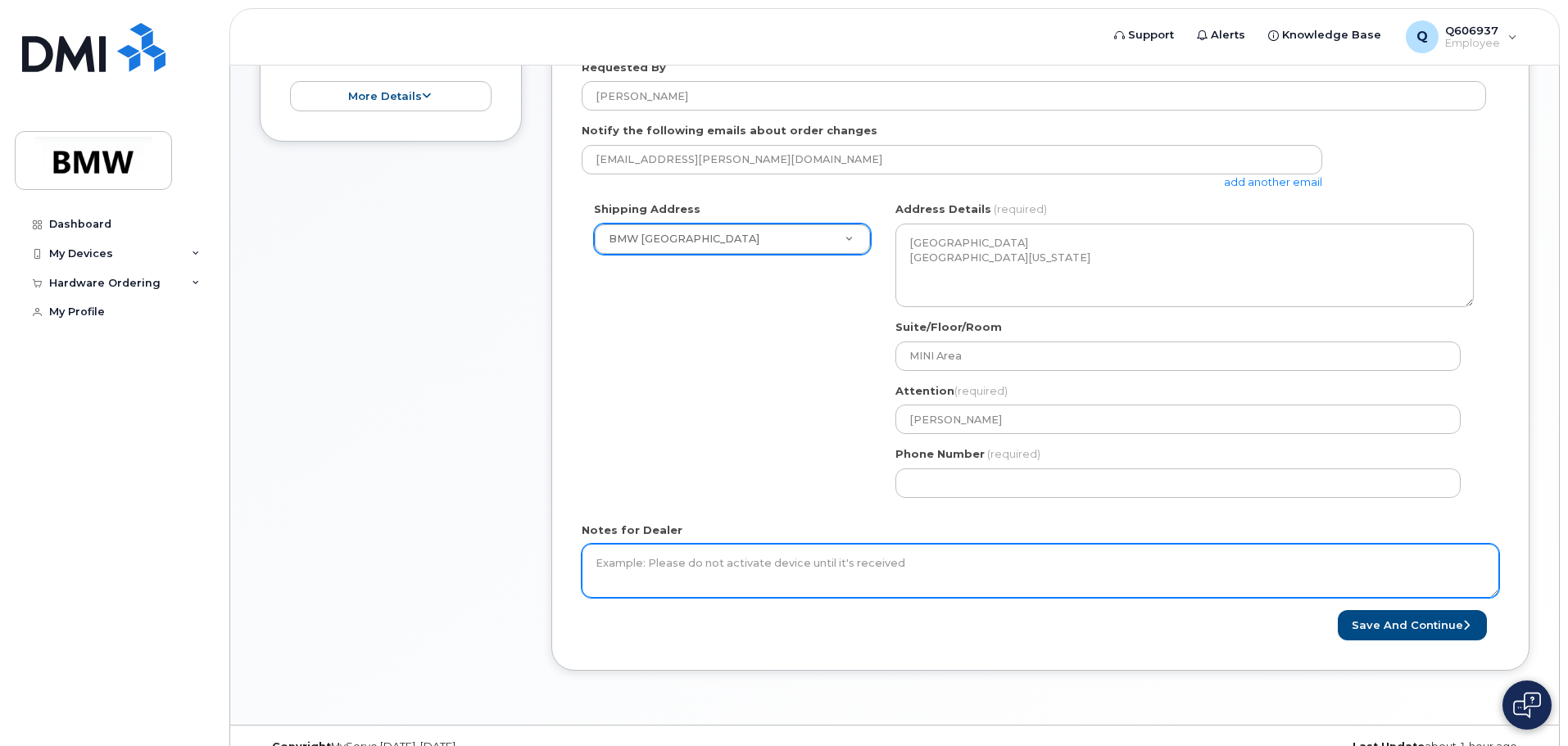
click at [1163, 571] on textarea "Notes for Dealer" at bounding box center [1039, 571] width 917 height 54
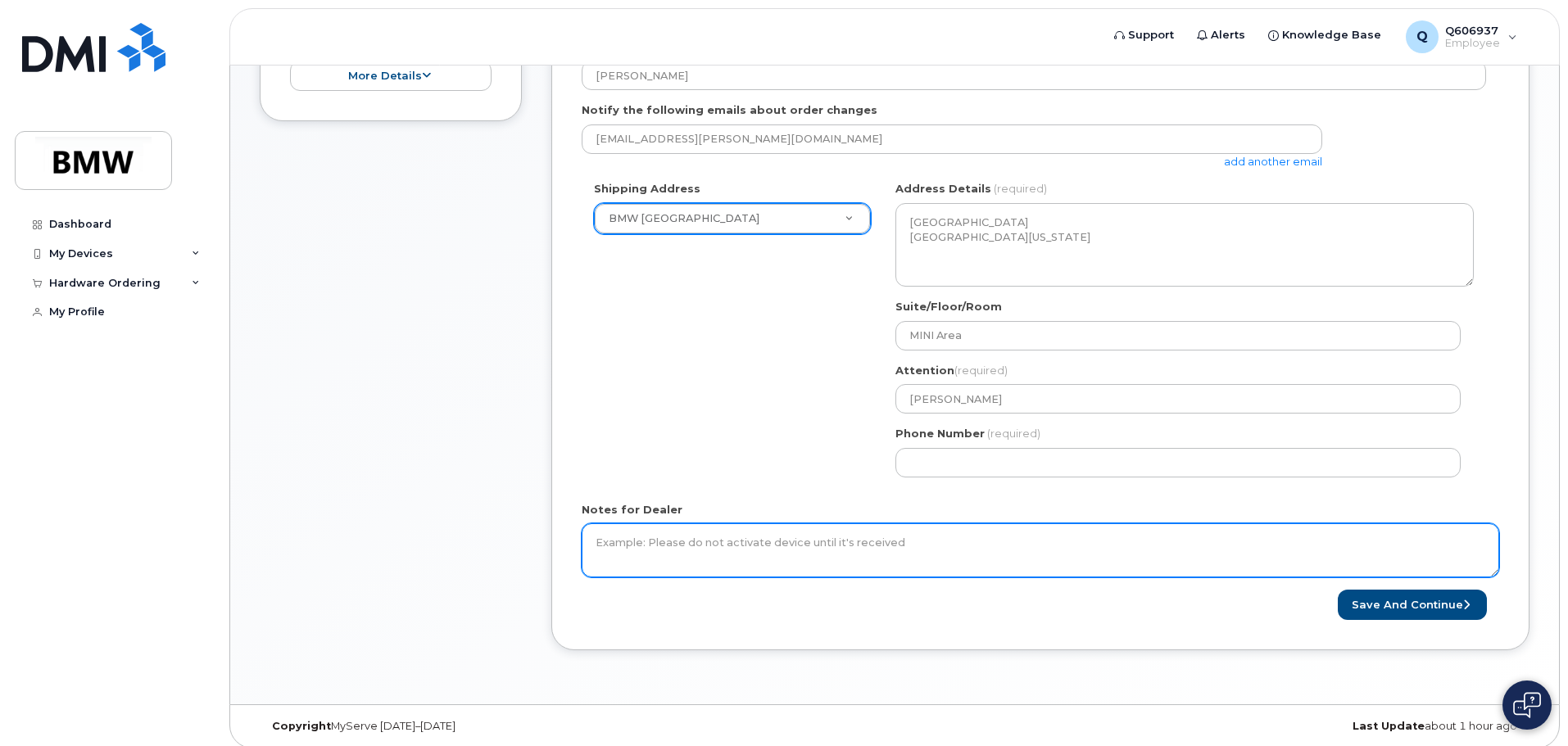
scroll to position [441, 0]
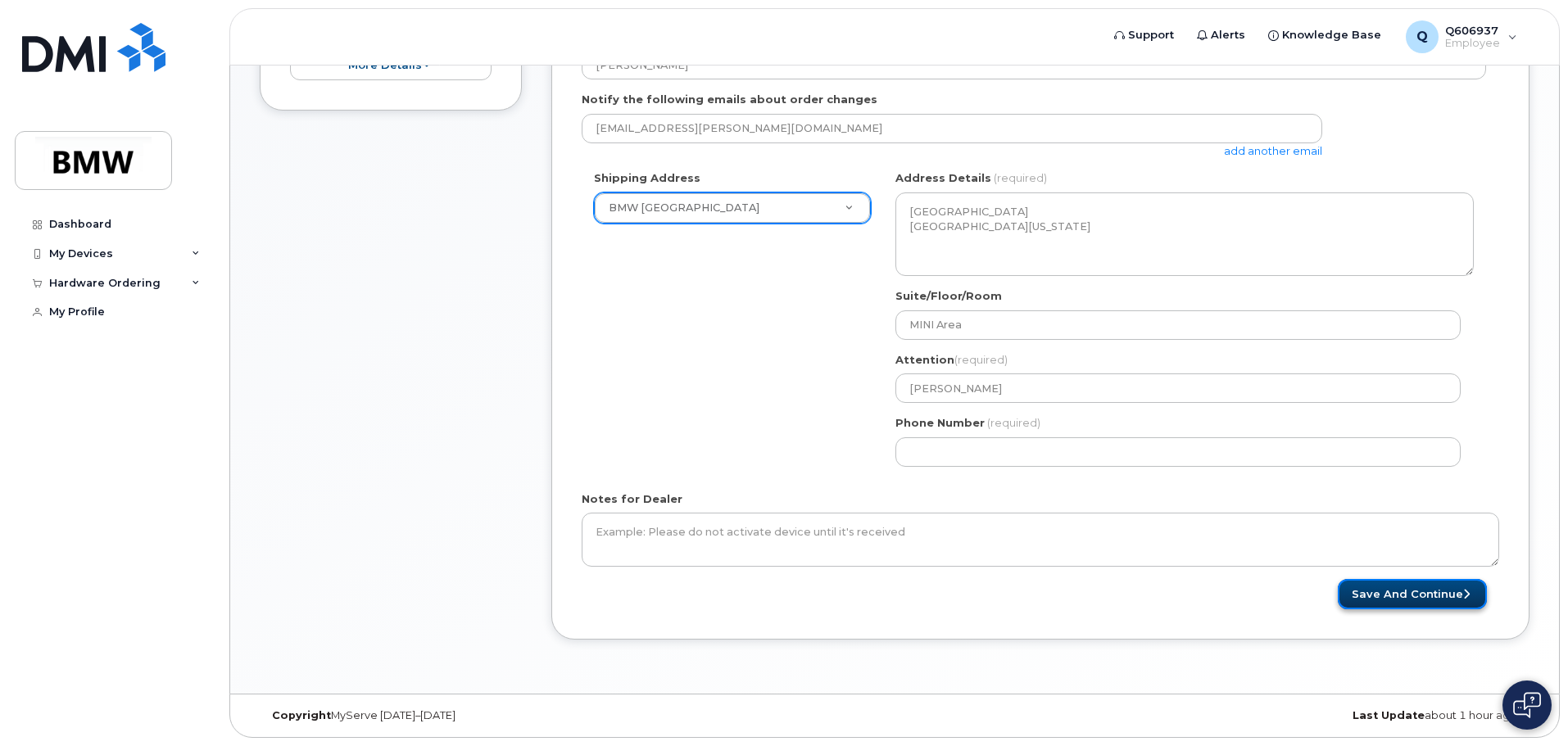
click at [1439, 598] on button "Save and Continue" at bounding box center [1411, 594] width 149 height 30
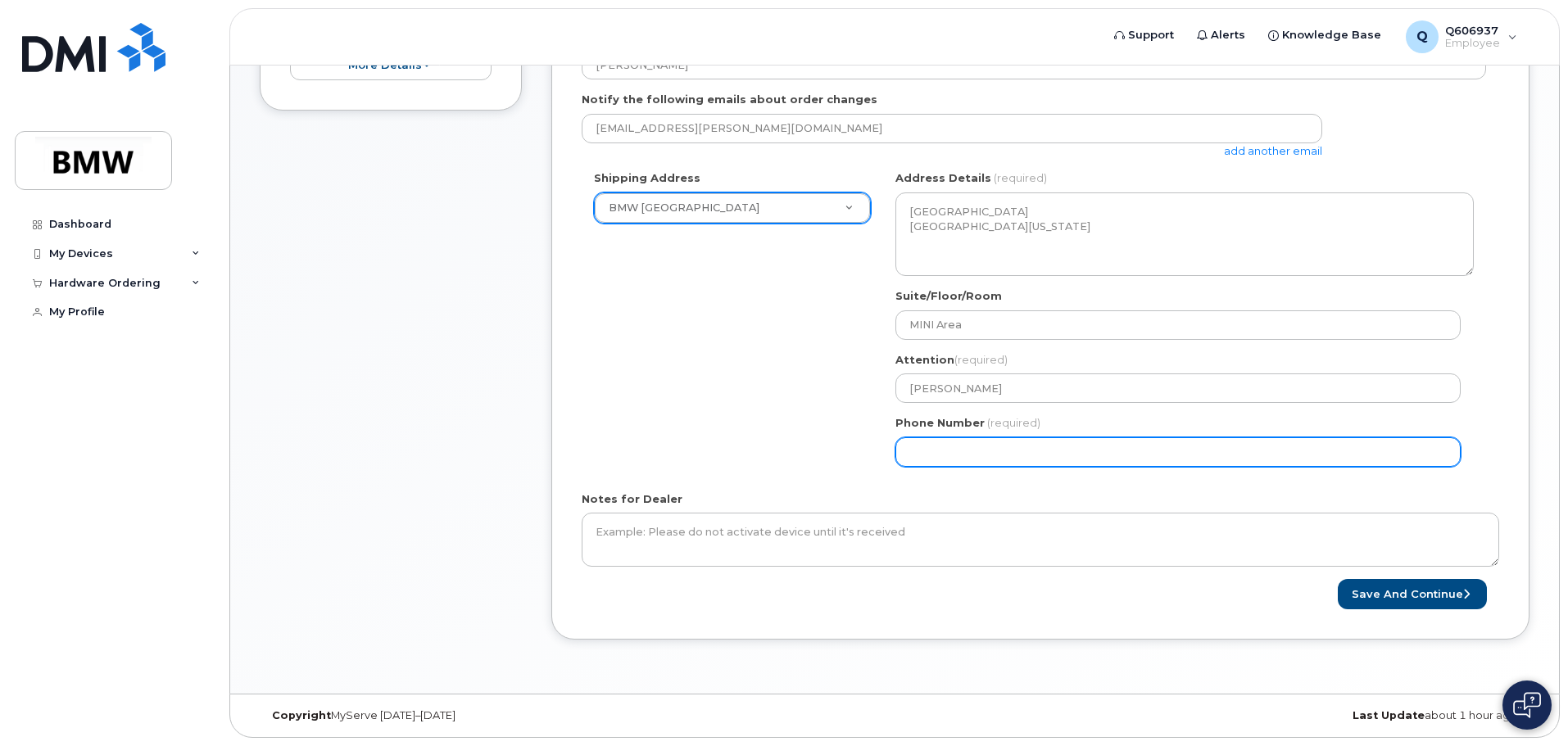
click at [1201, 456] on input "Phone Number" at bounding box center [1178, 452] width 565 height 30
type input "201419803"
select select
type input "2014198036"
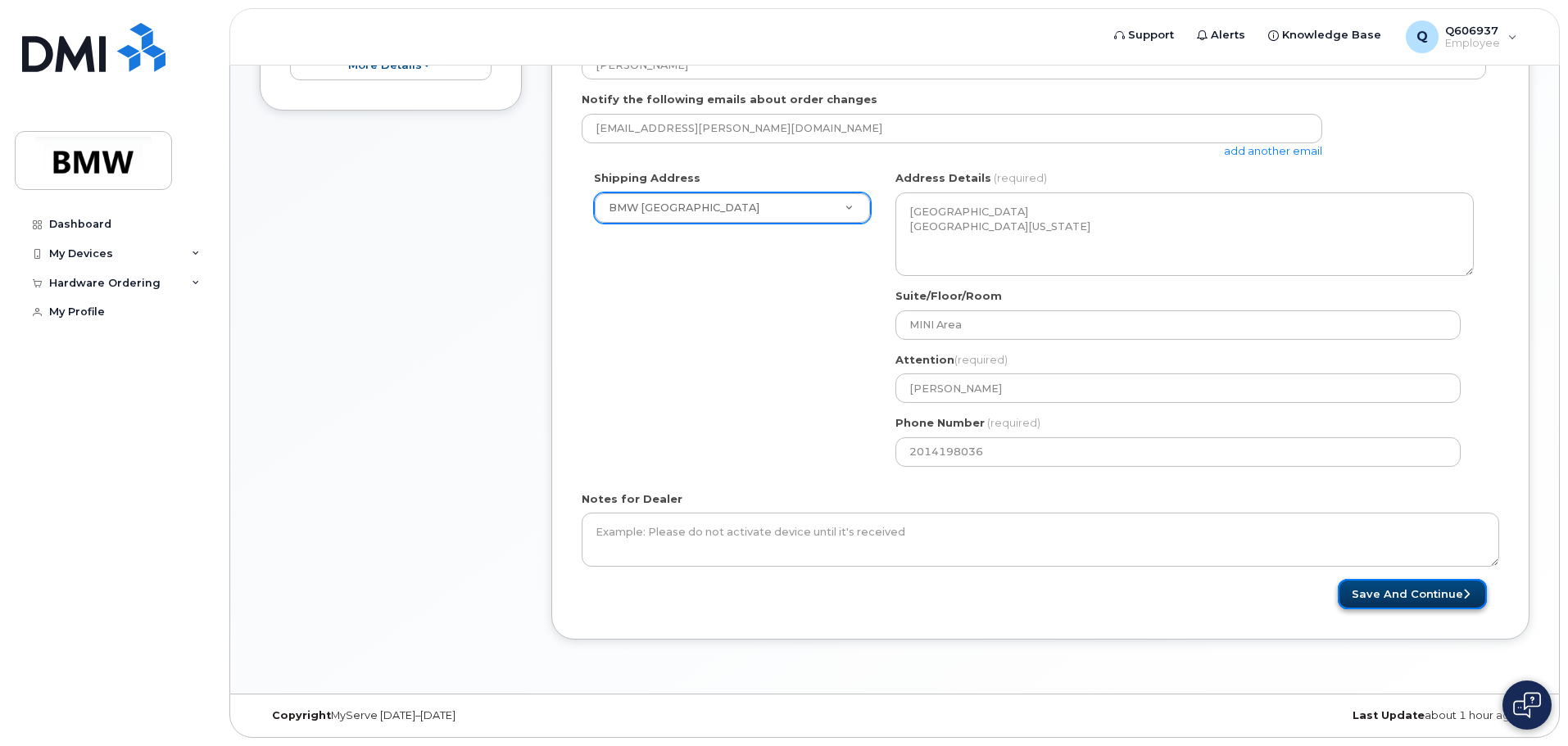
click at [1372, 595] on button "Save and Continue" at bounding box center [1411, 594] width 149 height 30
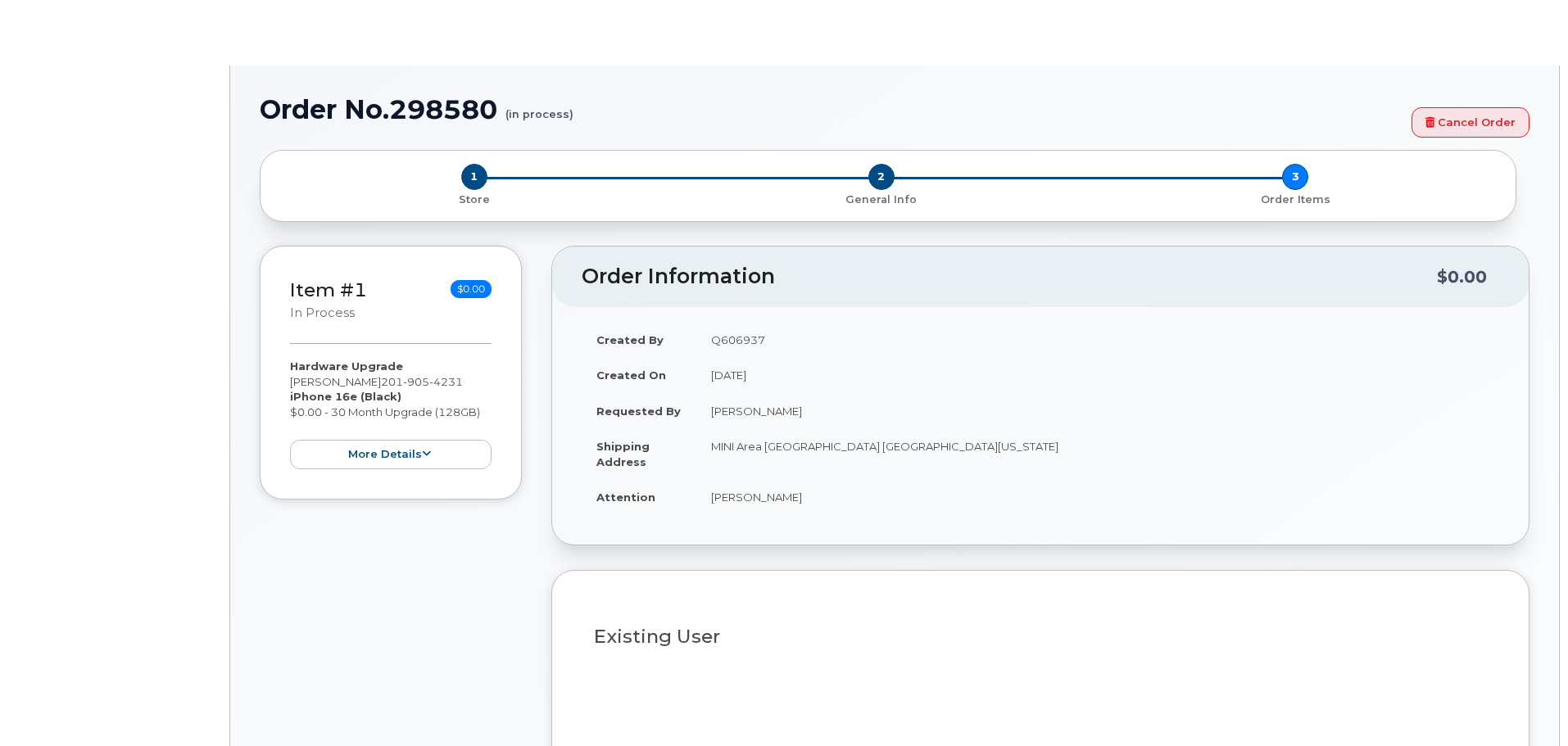
select select "1898075"
type input "1898426"
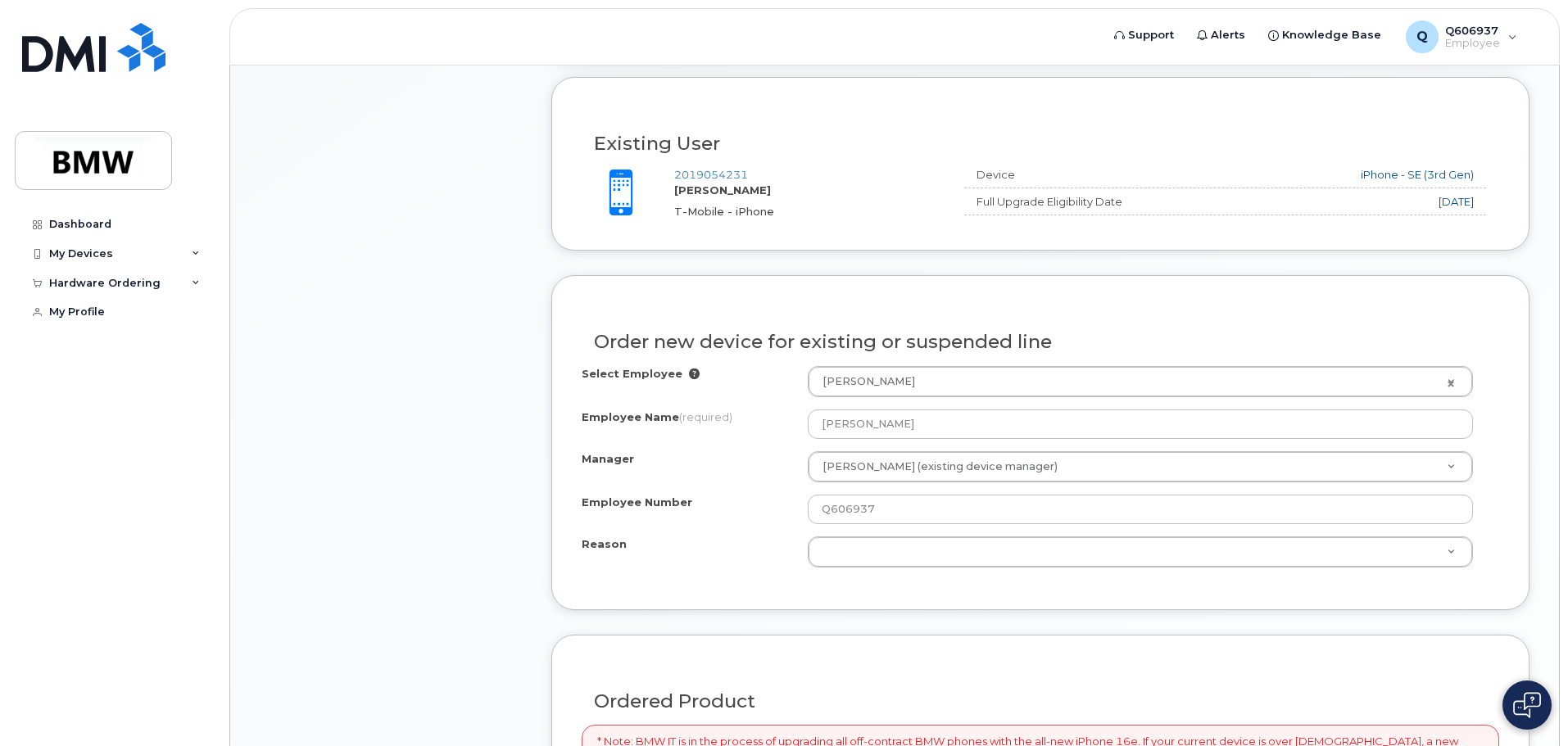
scroll to position [655, 0]
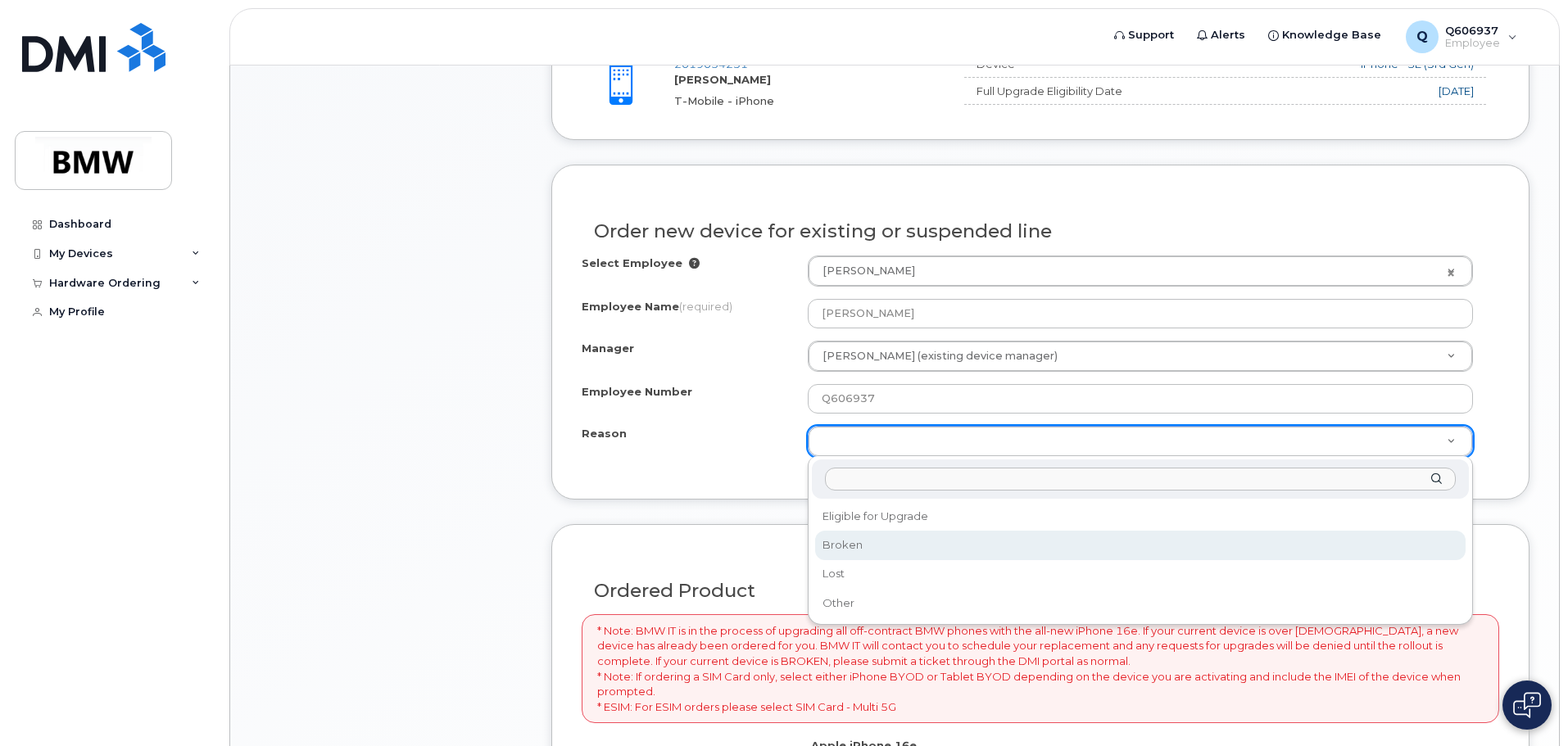
select select "broken"
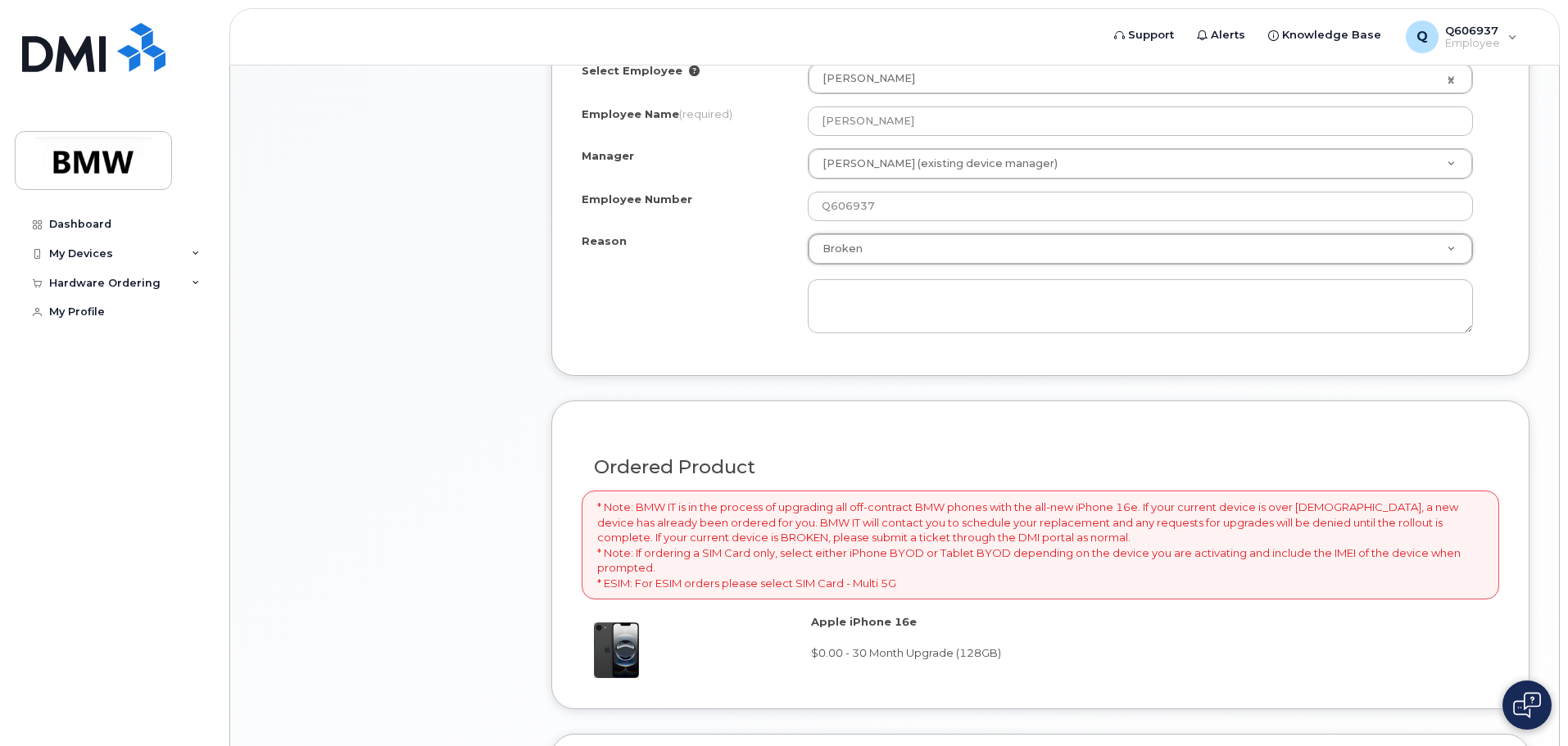
scroll to position [819, 0]
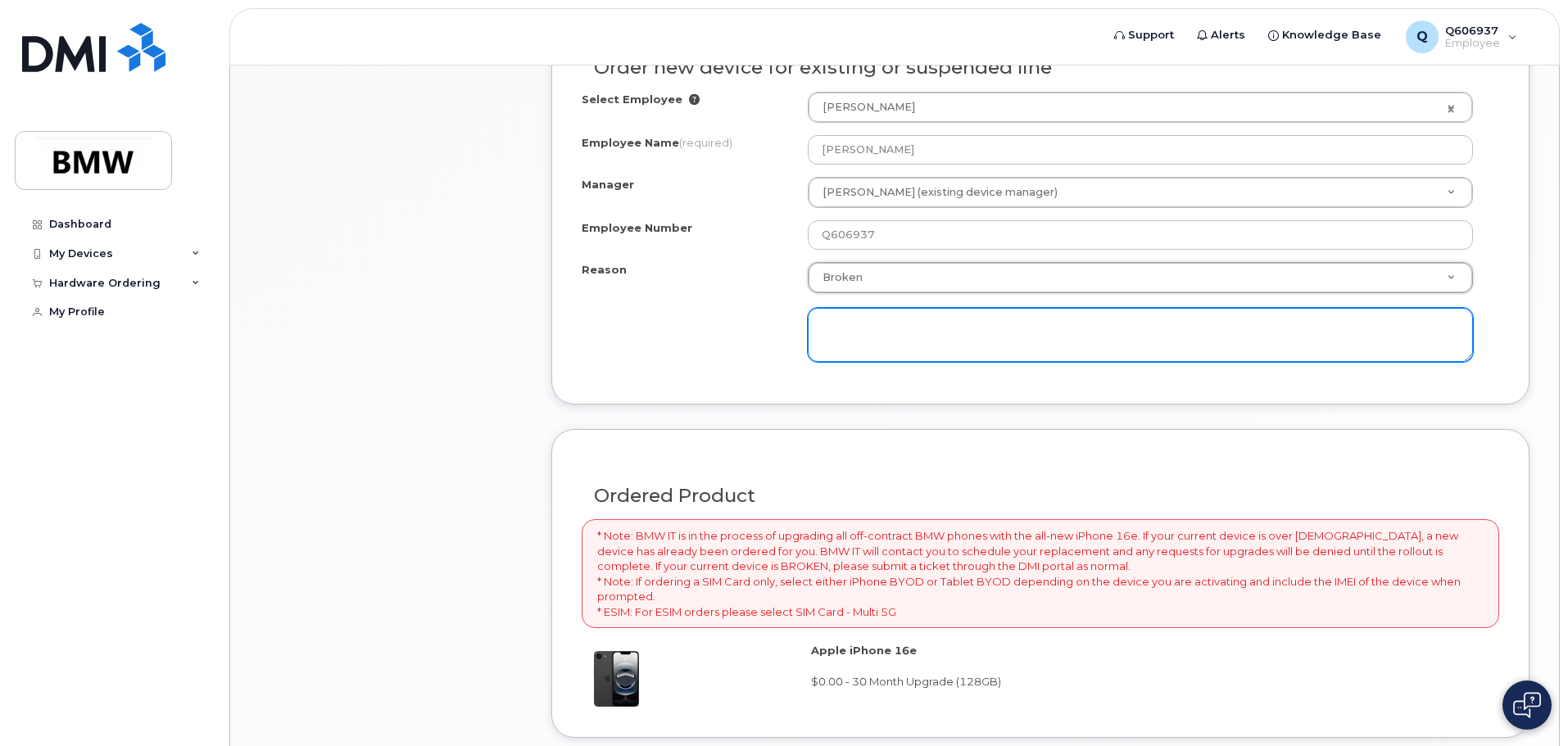
click at [864, 330] on textarea at bounding box center [1140, 335] width 665 height 54
type textarea "Upgrade eligible"
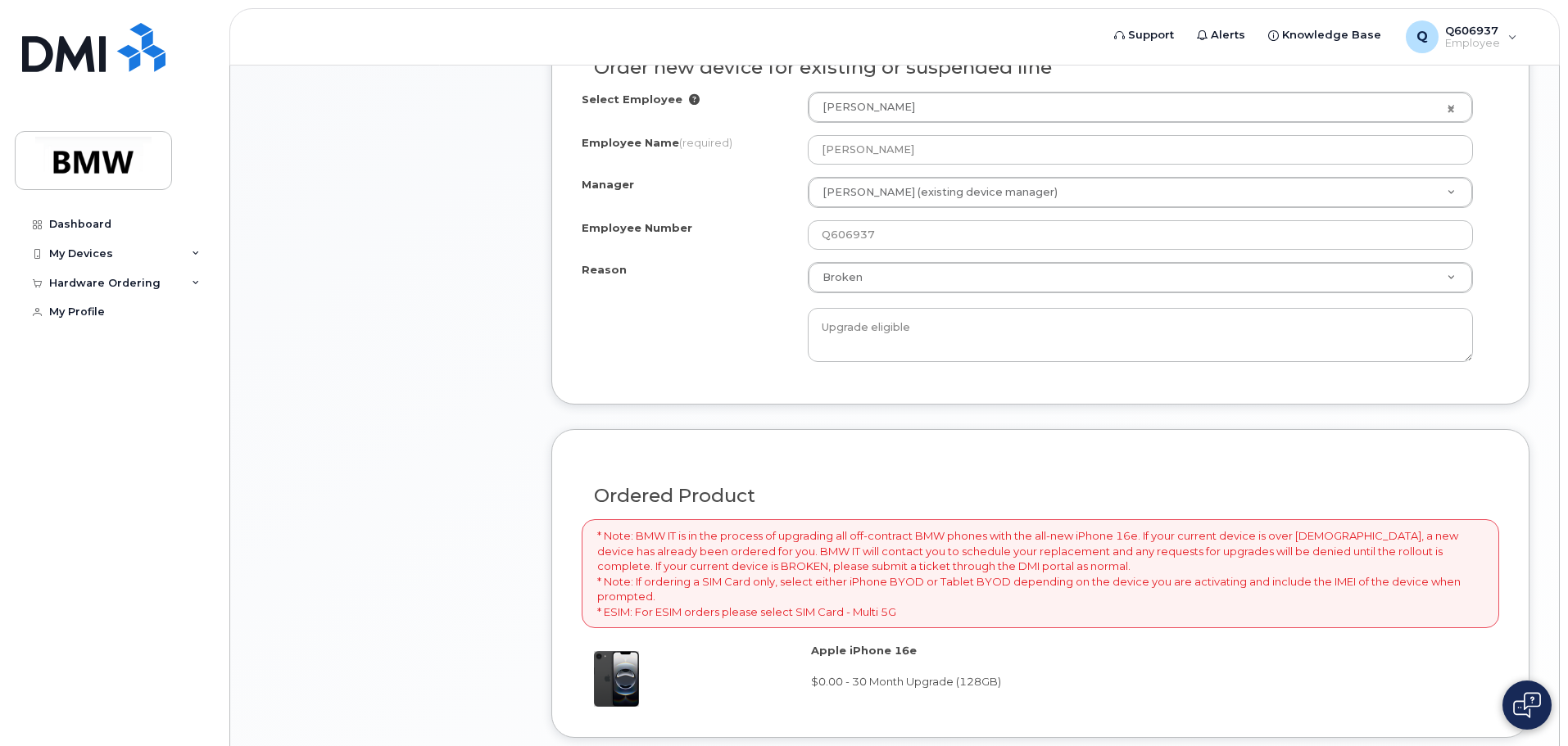
click at [695, 343] on div "Reason Broken Reason Eligible for Upgrade Broken Lost Other Upgrade eligible" at bounding box center [1039, 311] width 917 height 100
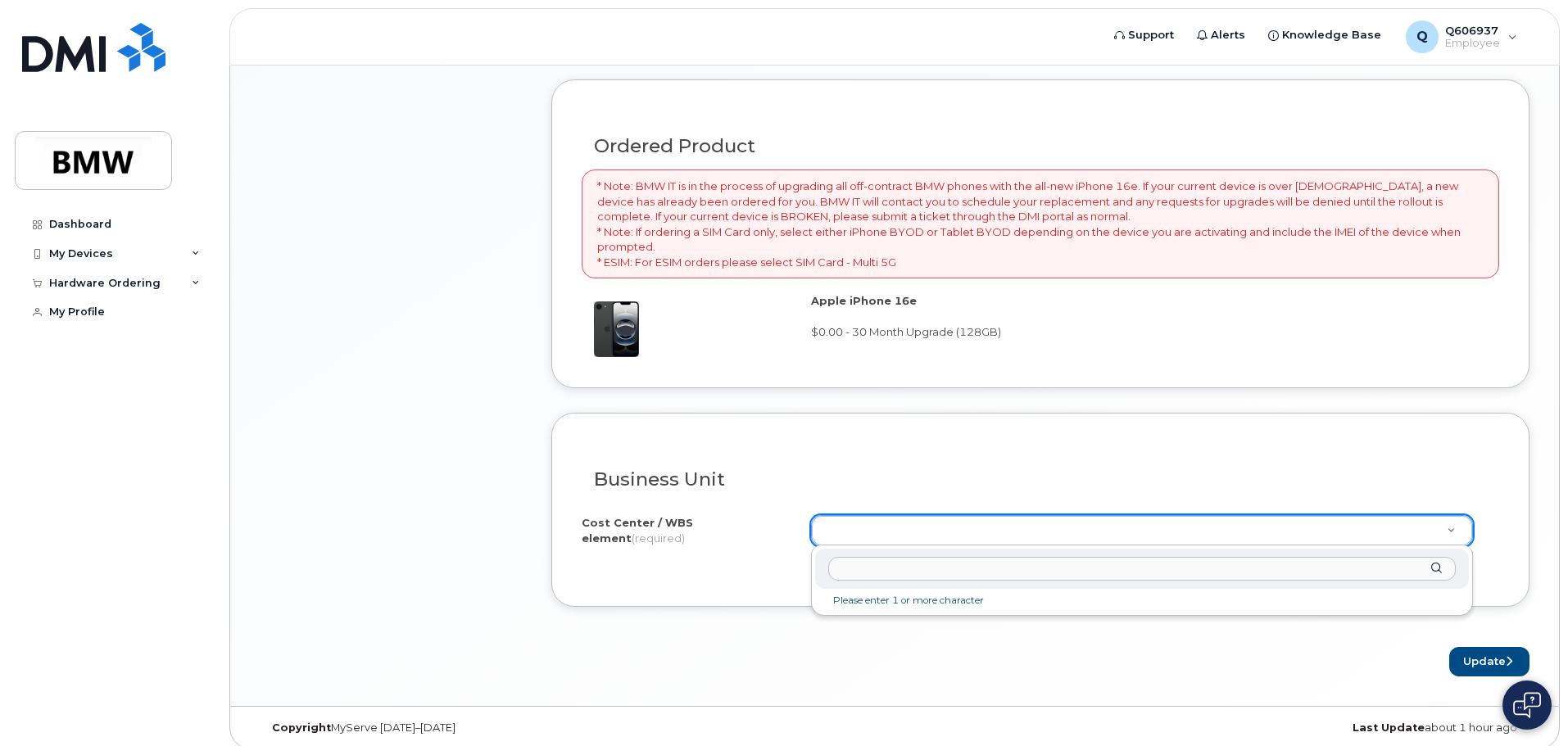
scroll to position [1181, 0]
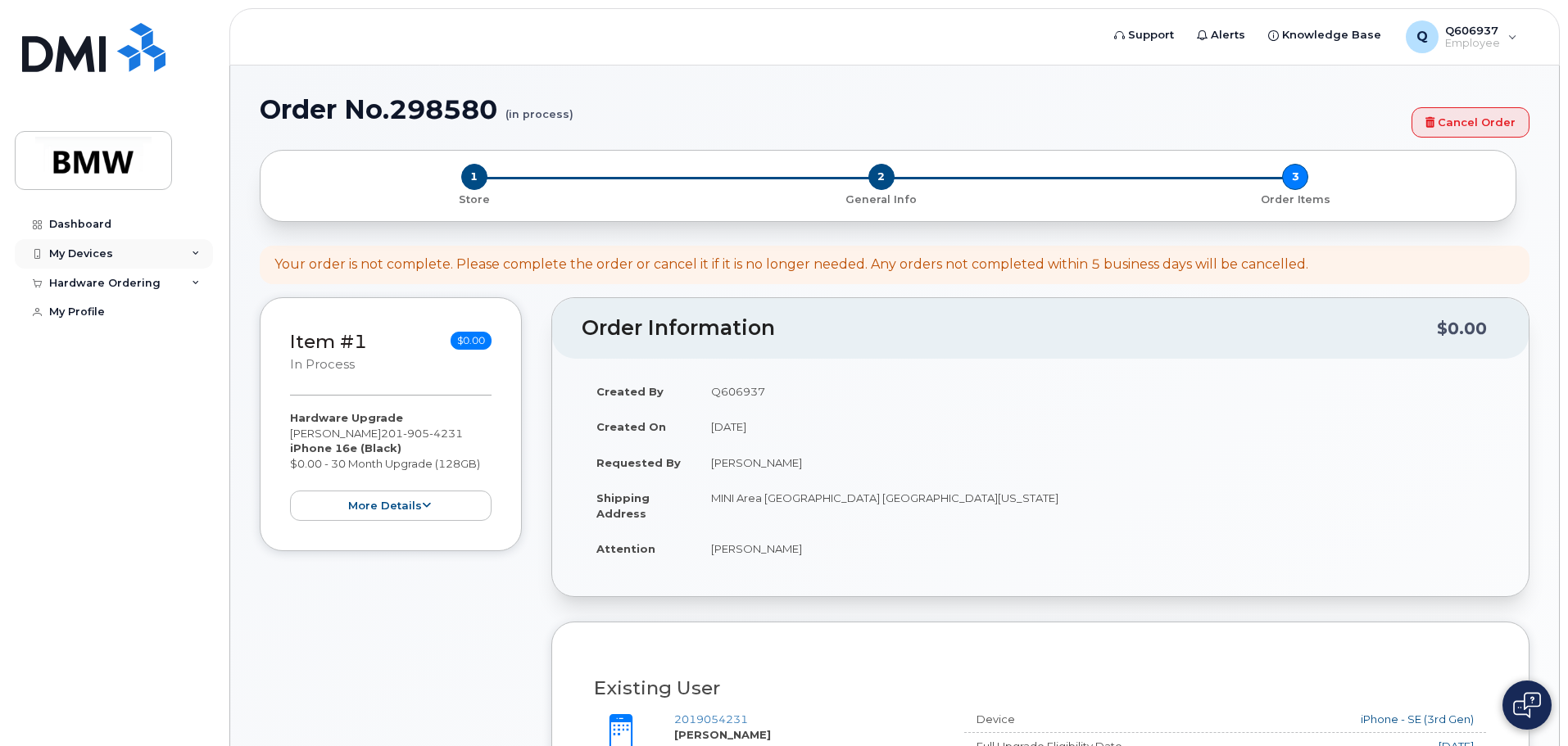
click at [112, 255] on div "My Devices" at bounding box center [113, 253] width 198 height 30
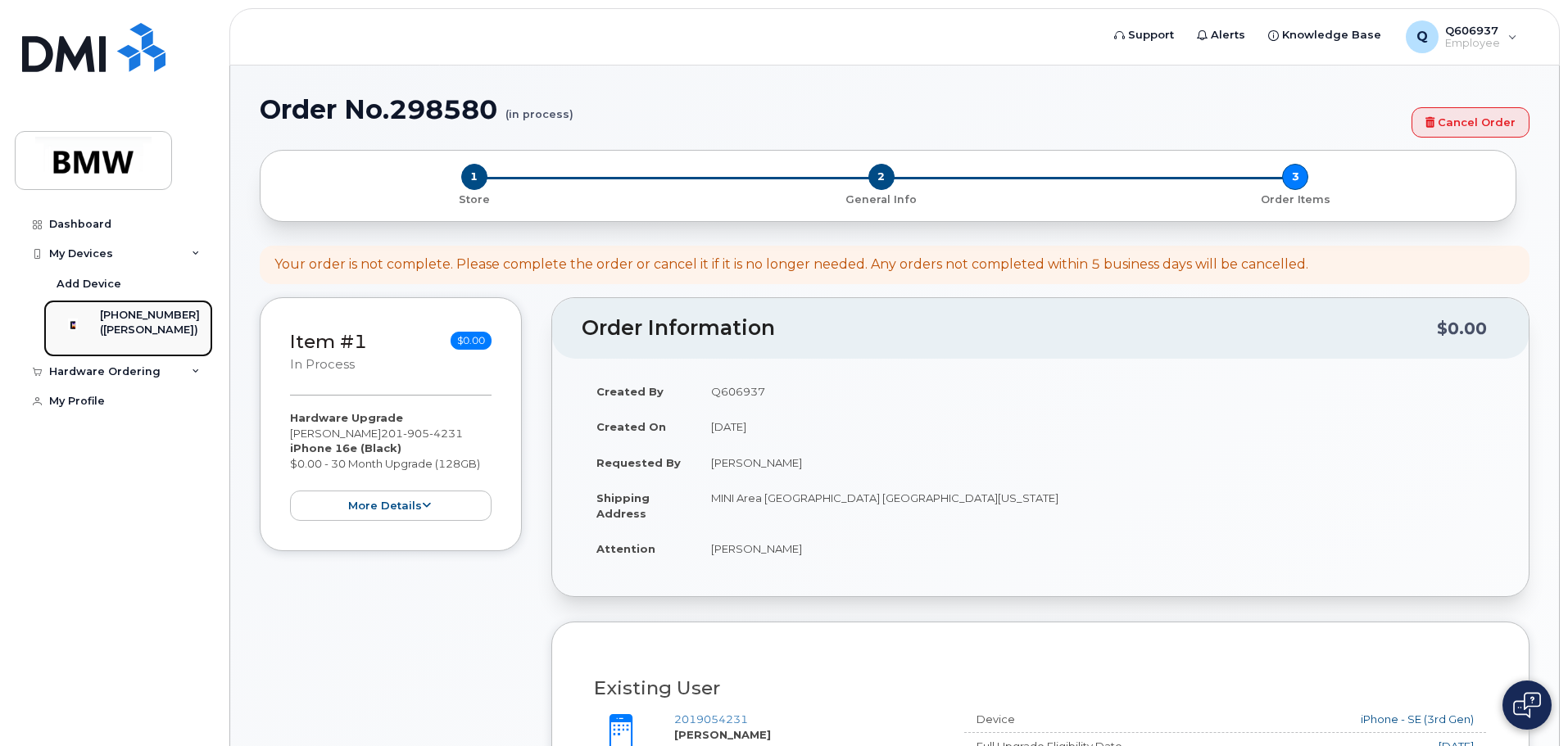
click at [125, 308] on div "[PHONE_NUMBER]" at bounding box center [149, 315] width 100 height 14
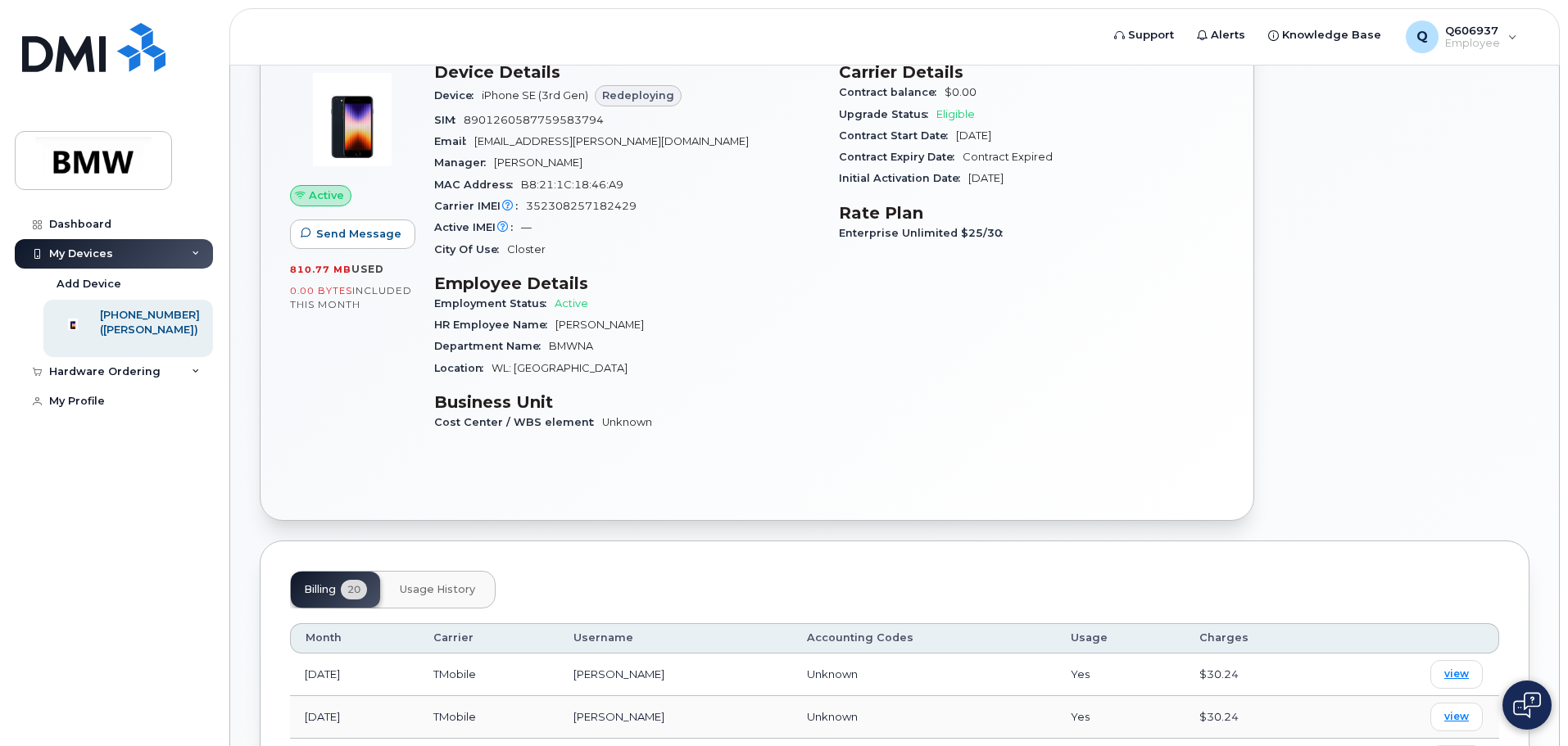
scroll to position [164, 0]
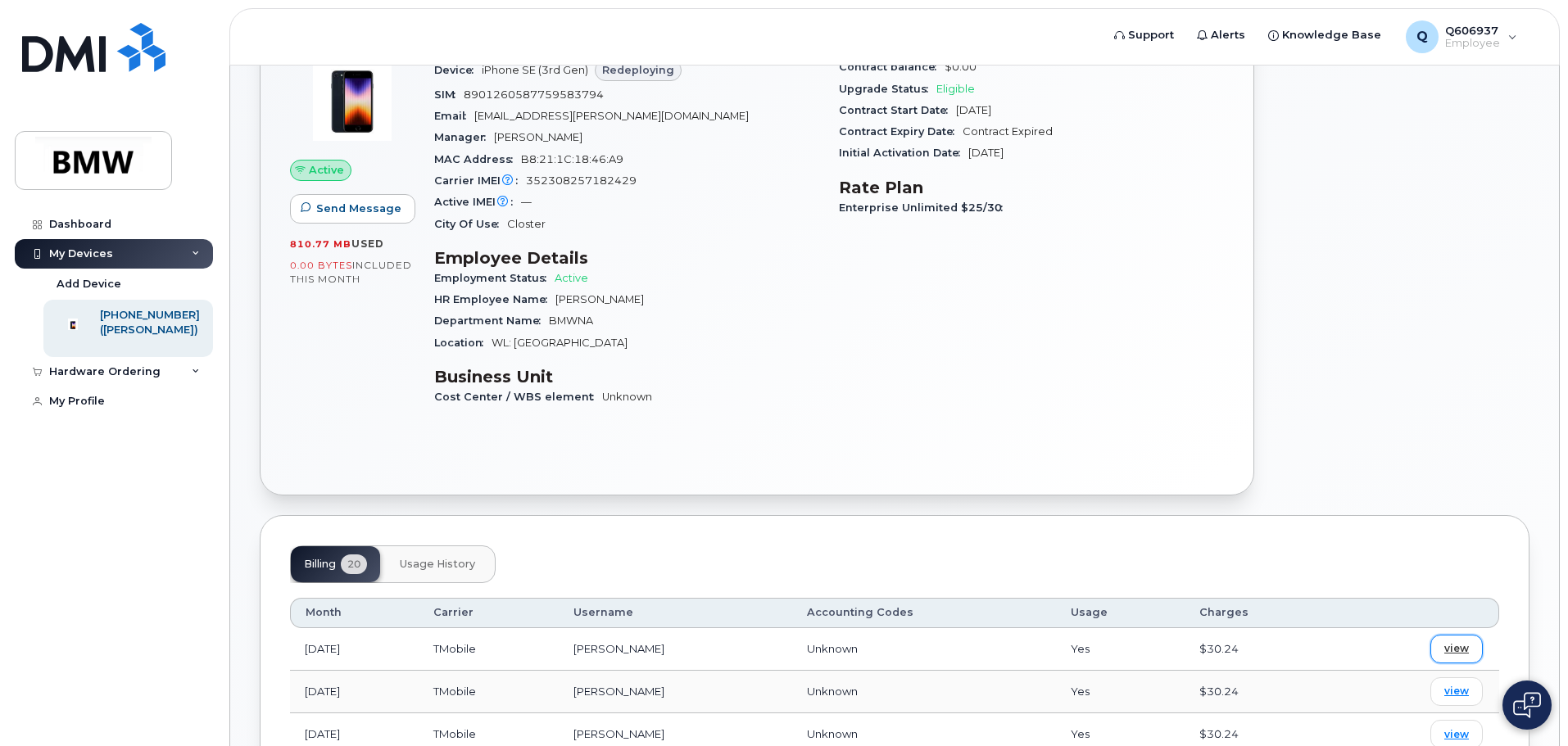
click at [1449, 657] on link "view" at bounding box center [1457, 649] width 53 height 29
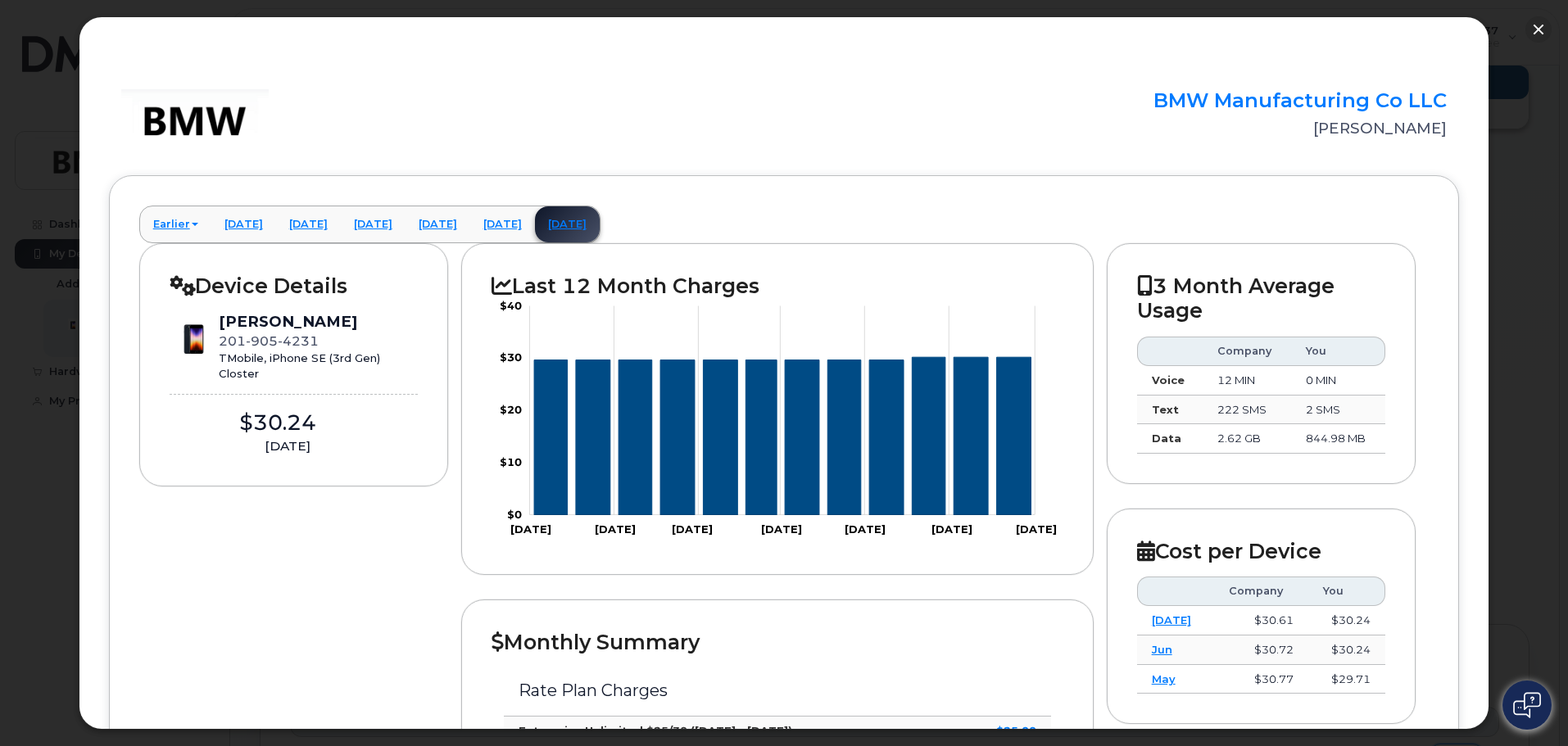
scroll to position [0, 0]
click at [1542, 37] on button "button" at bounding box center [1537, 29] width 26 height 26
